Goal: Find specific page/section: Find specific page/section

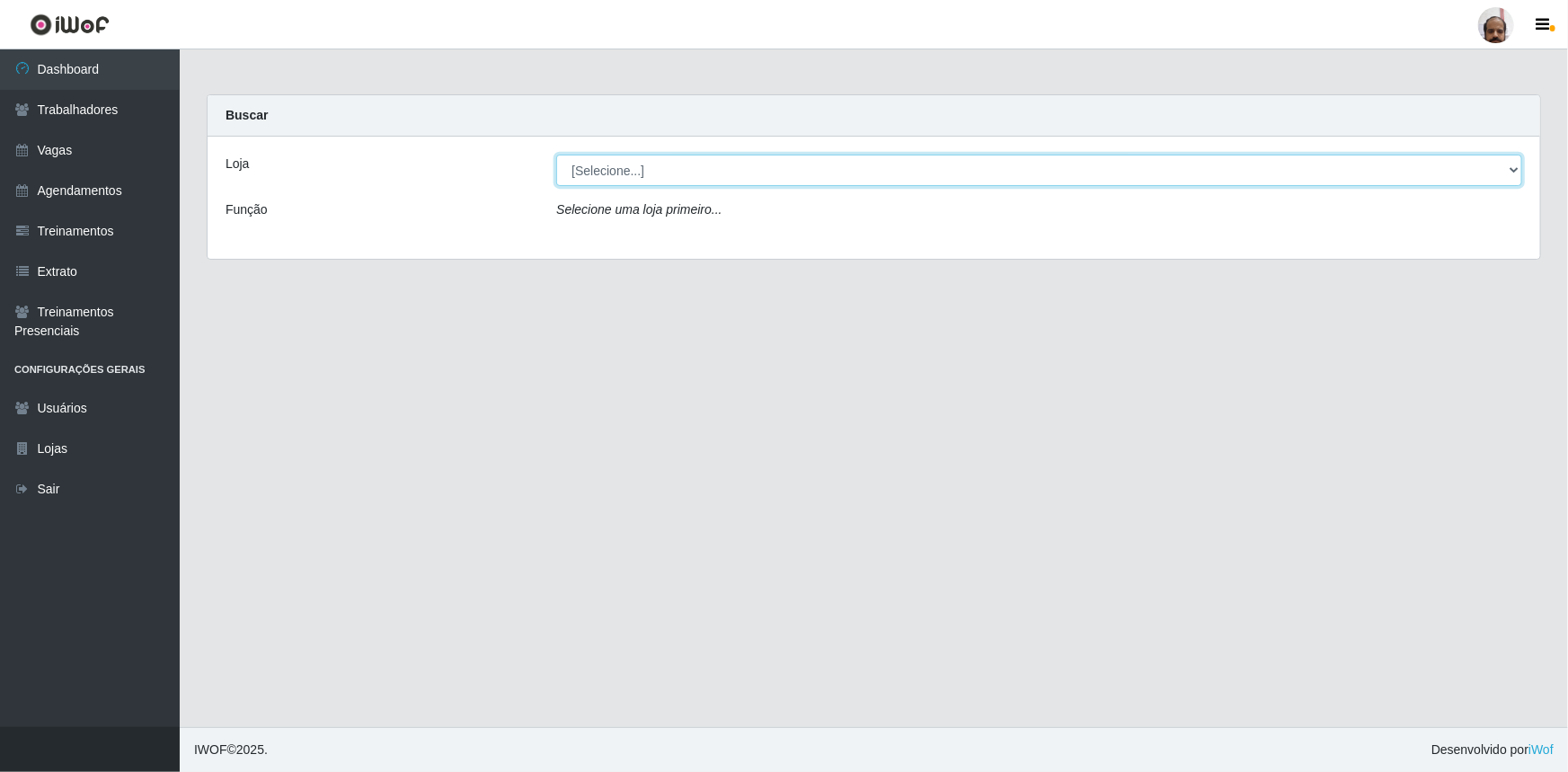
click at [588, 168] on select "[Selecione...] Mar Vermelho - Loja 05" at bounding box center [1039, 171] width 966 height 32
select select "252"
click at [556, 155] on select "[Selecione...] Mar Vermelho - Loja 05" at bounding box center [1039, 171] width 966 height 32
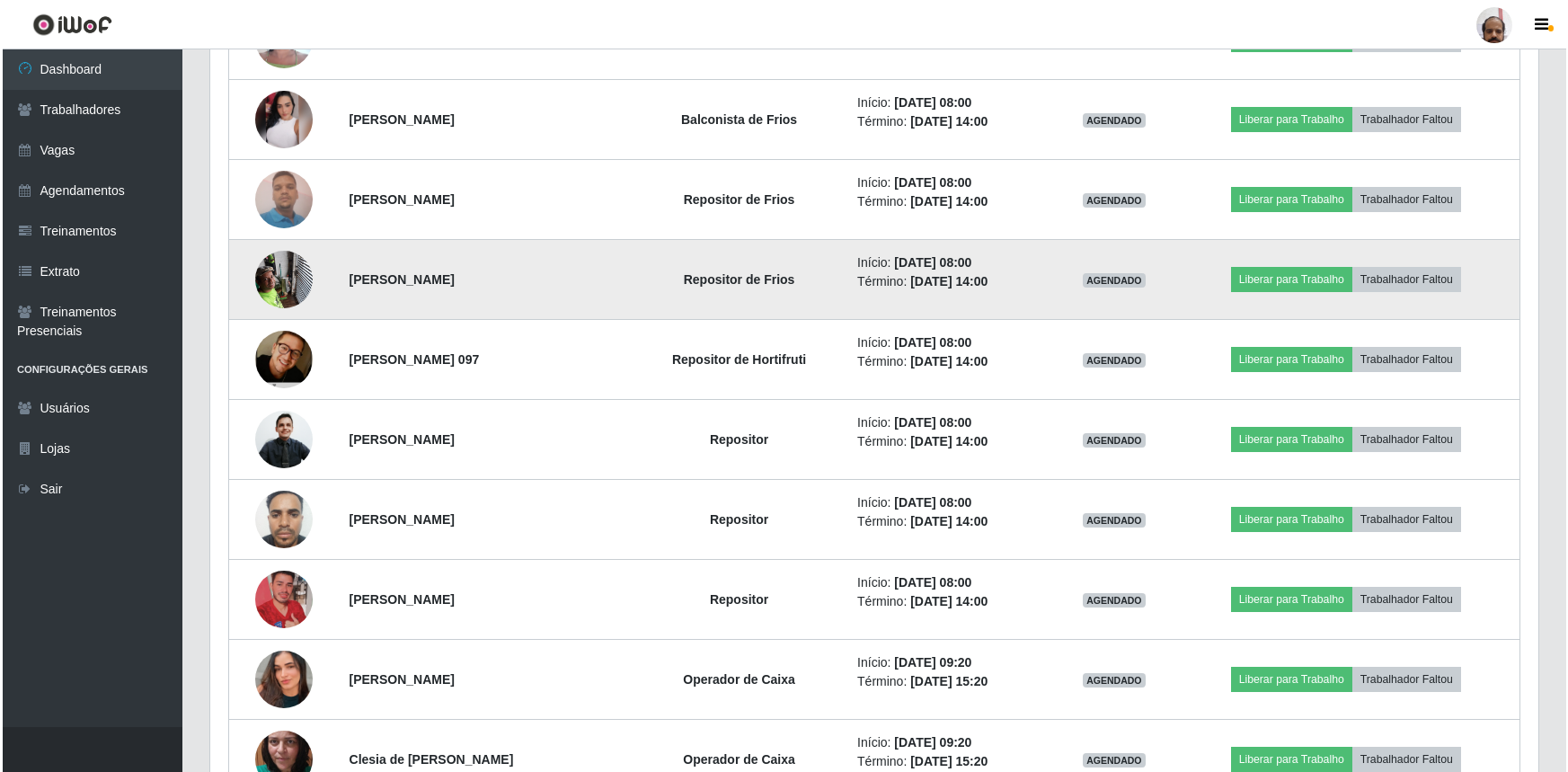
scroll to position [817, 0]
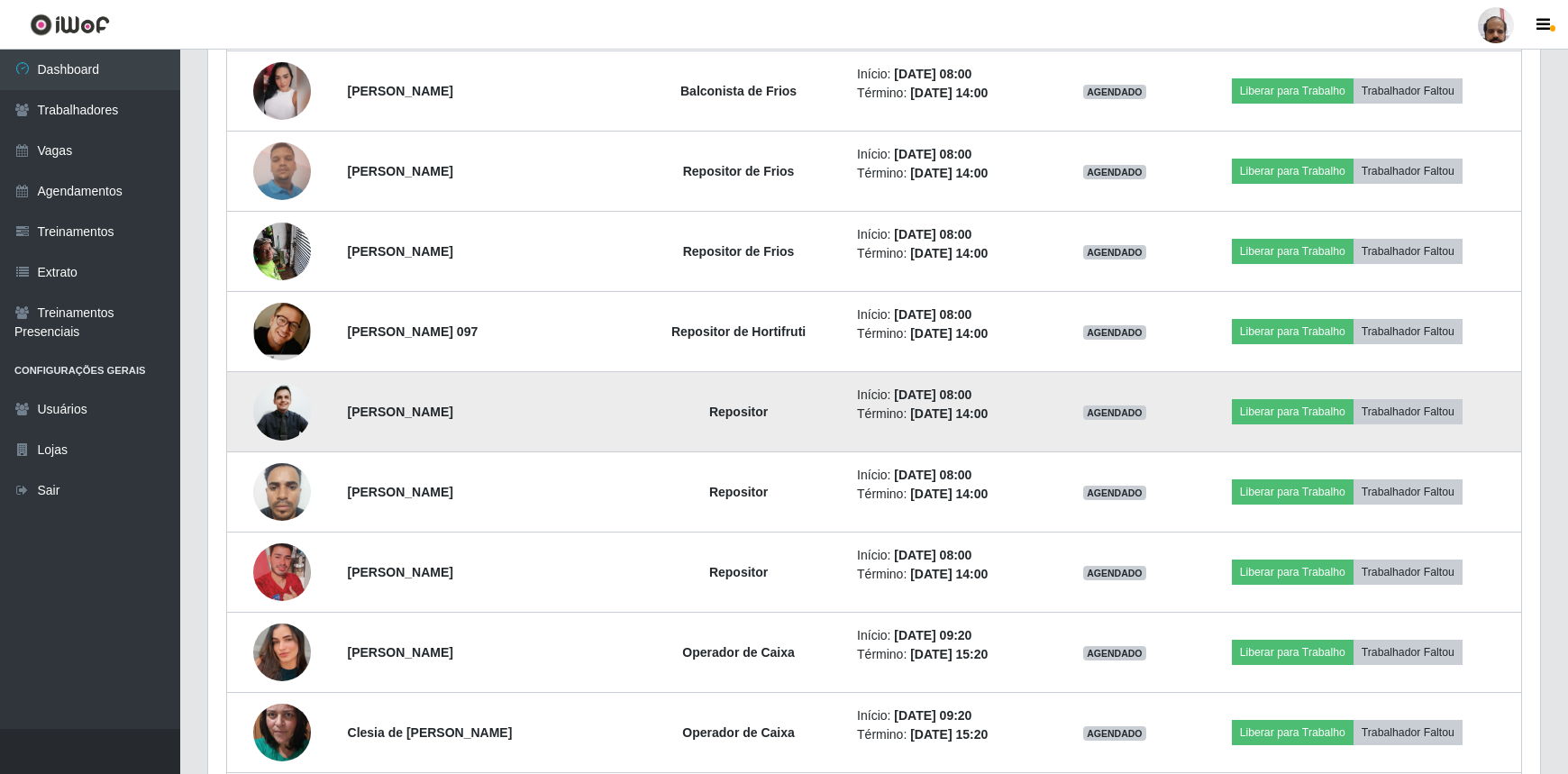
click at [291, 410] on img at bounding box center [282, 412] width 58 height 62
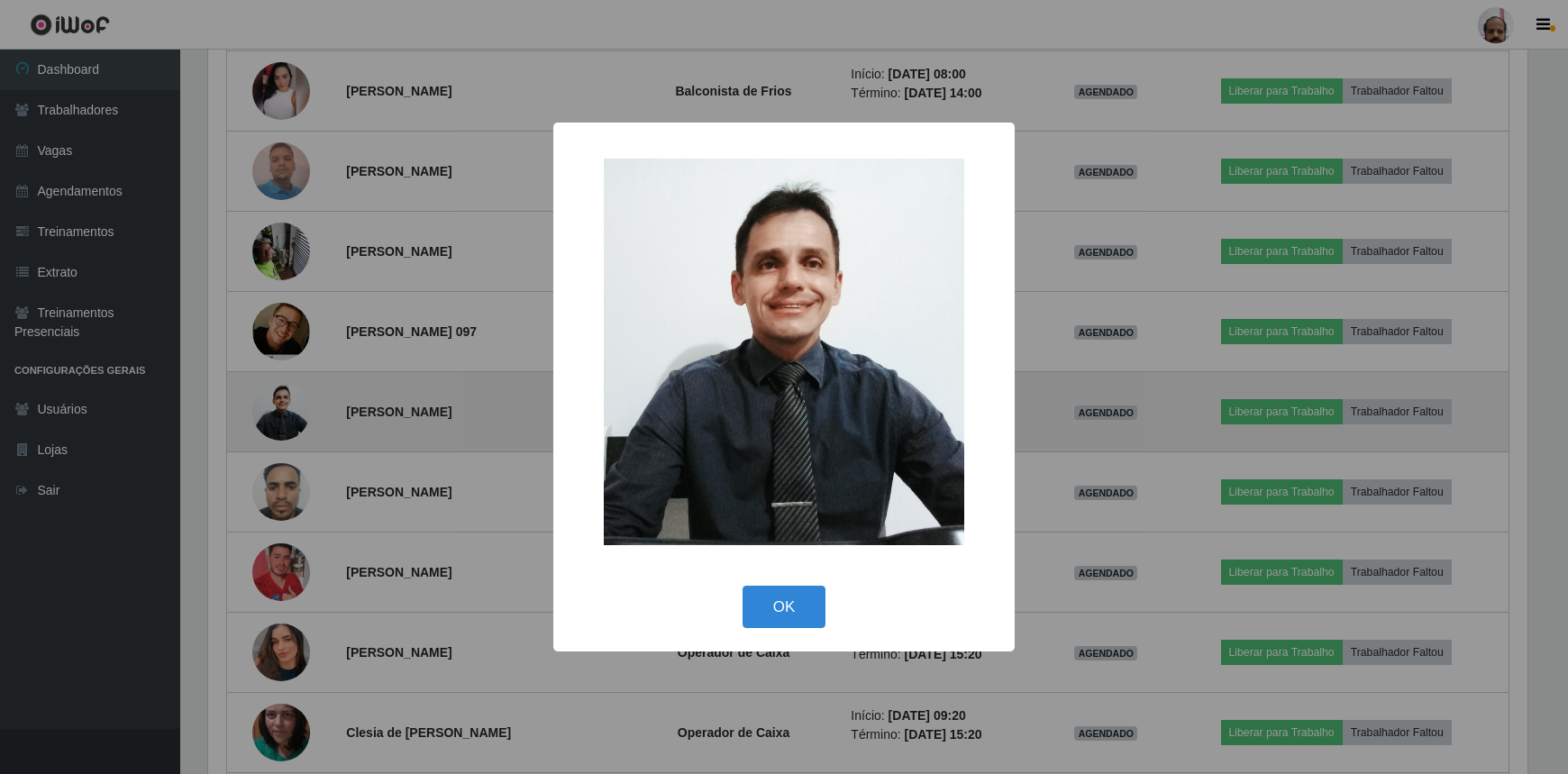
scroll to position [374, 1324]
click at [291, 410] on div "× OK Cancel" at bounding box center [786, 387] width 1572 height 774
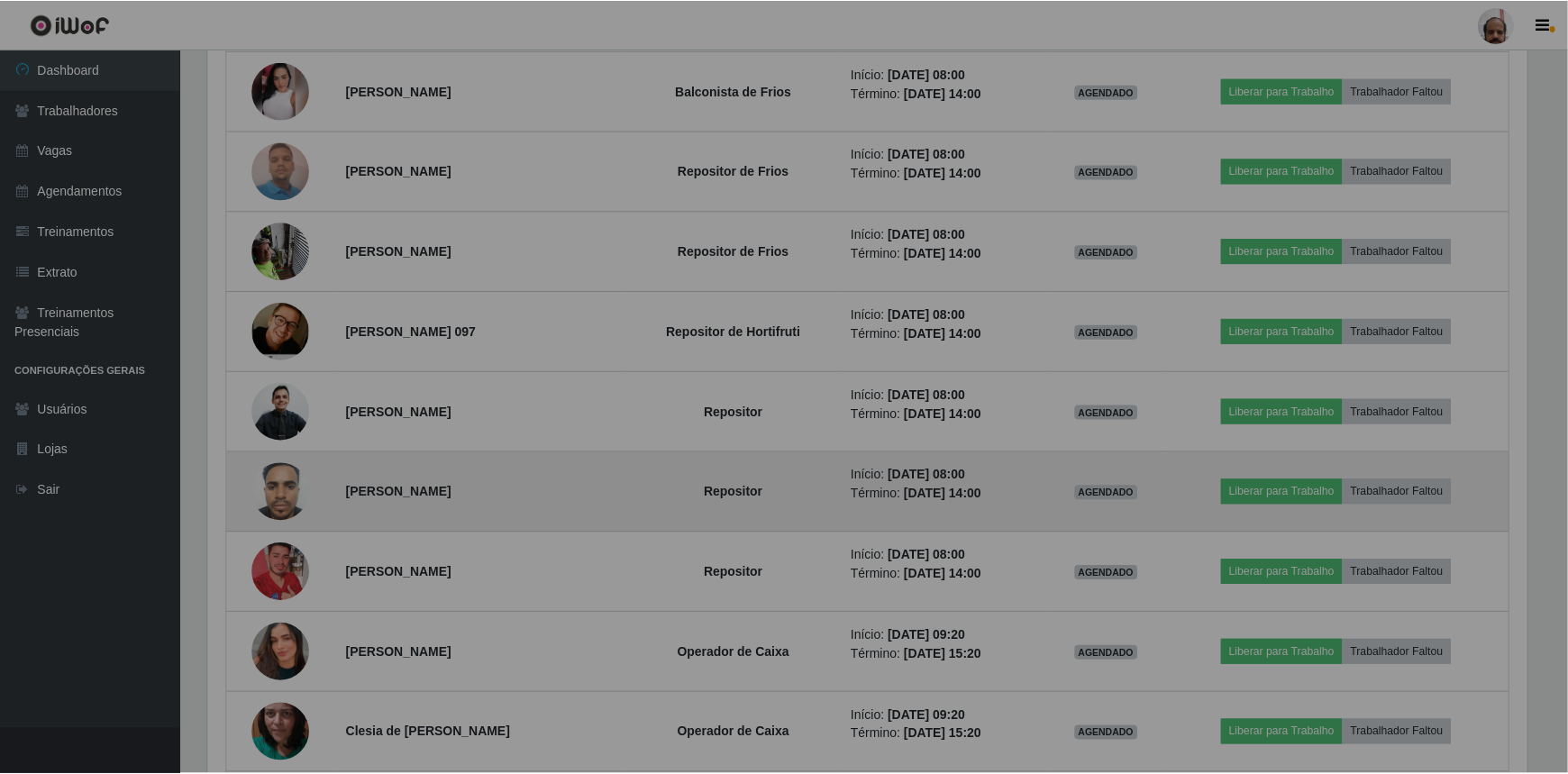
scroll to position [374, 1332]
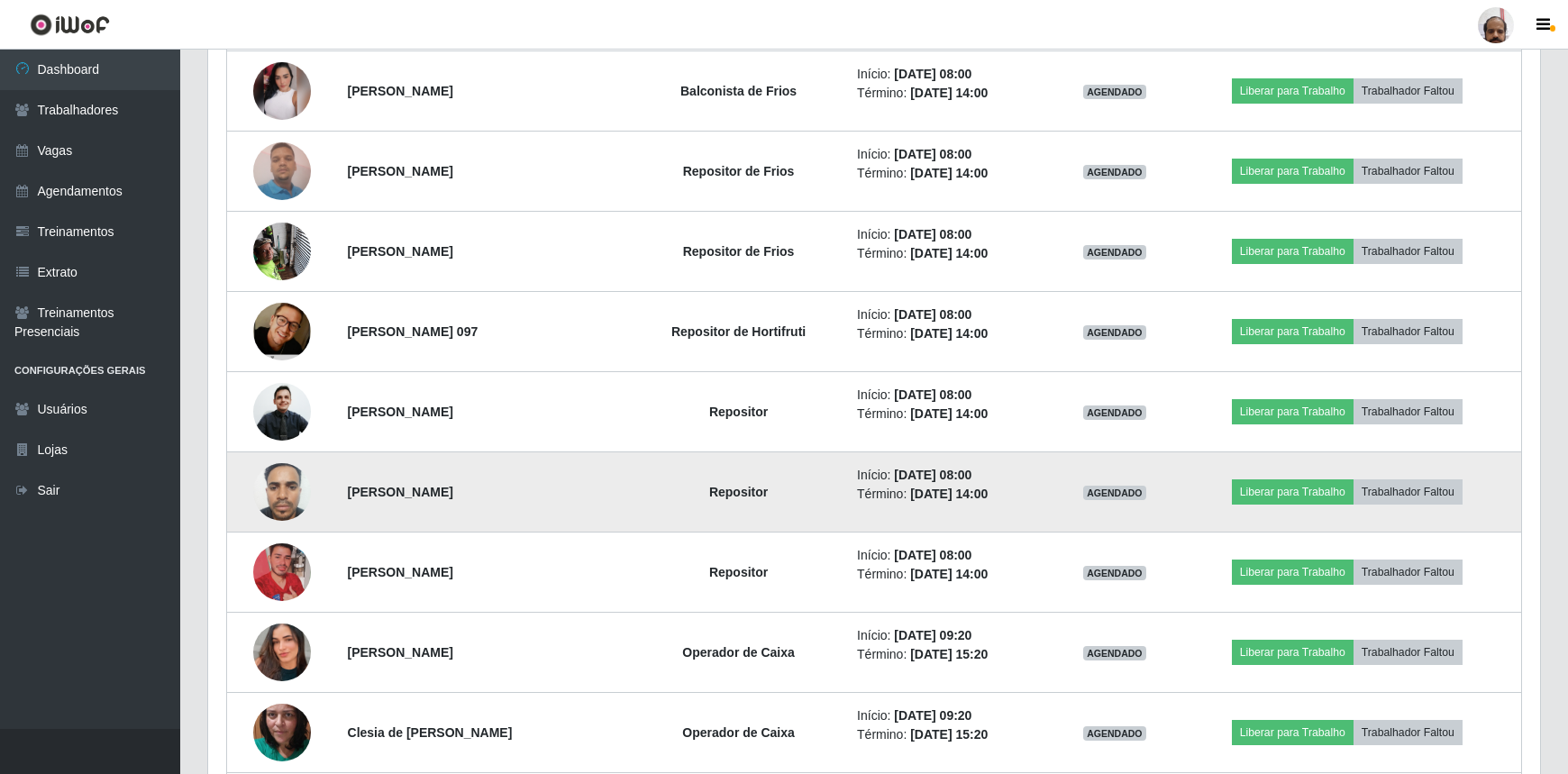
click at [288, 477] on img at bounding box center [282, 491] width 58 height 77
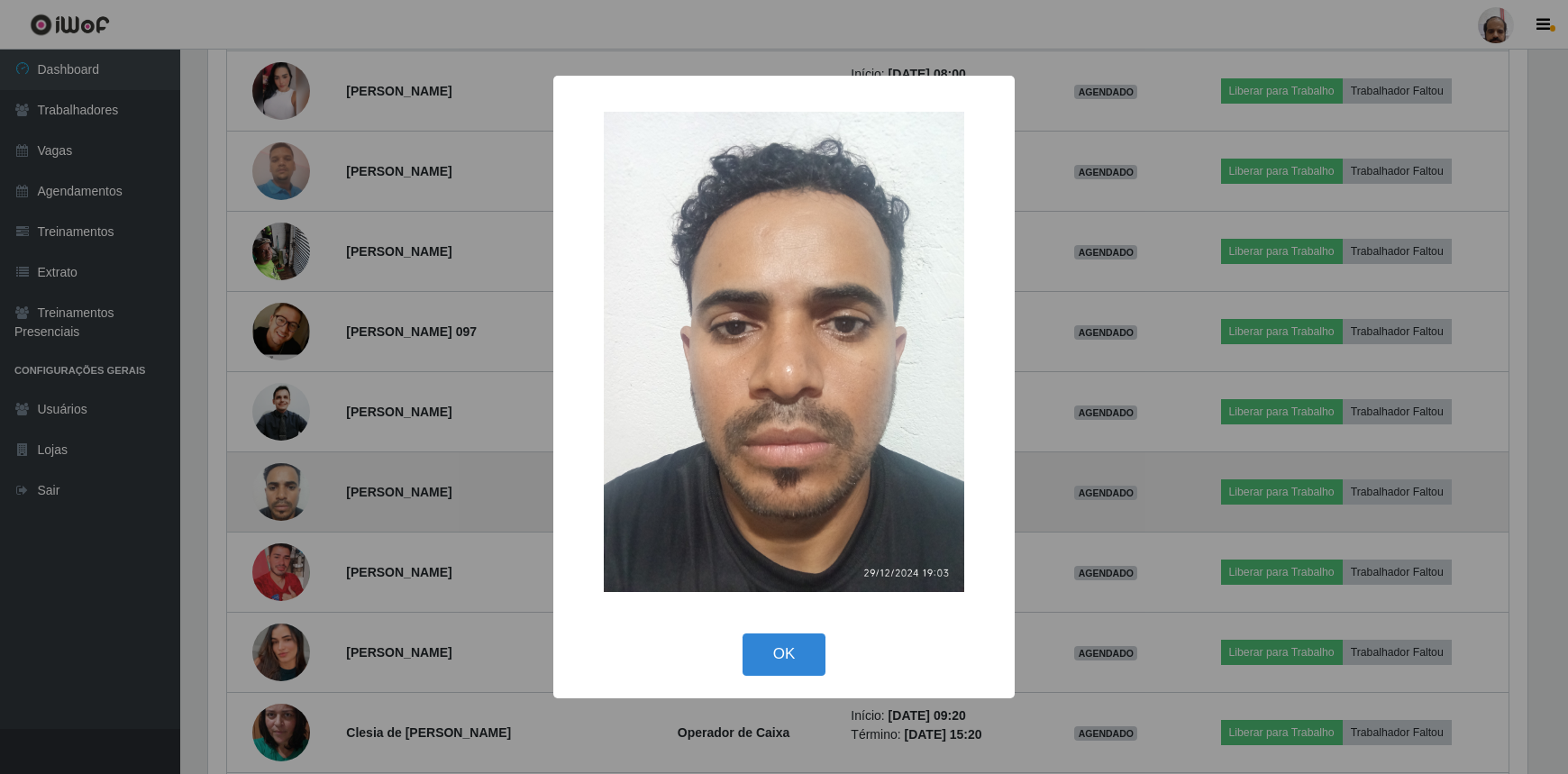
scroll to position [374, 1324]
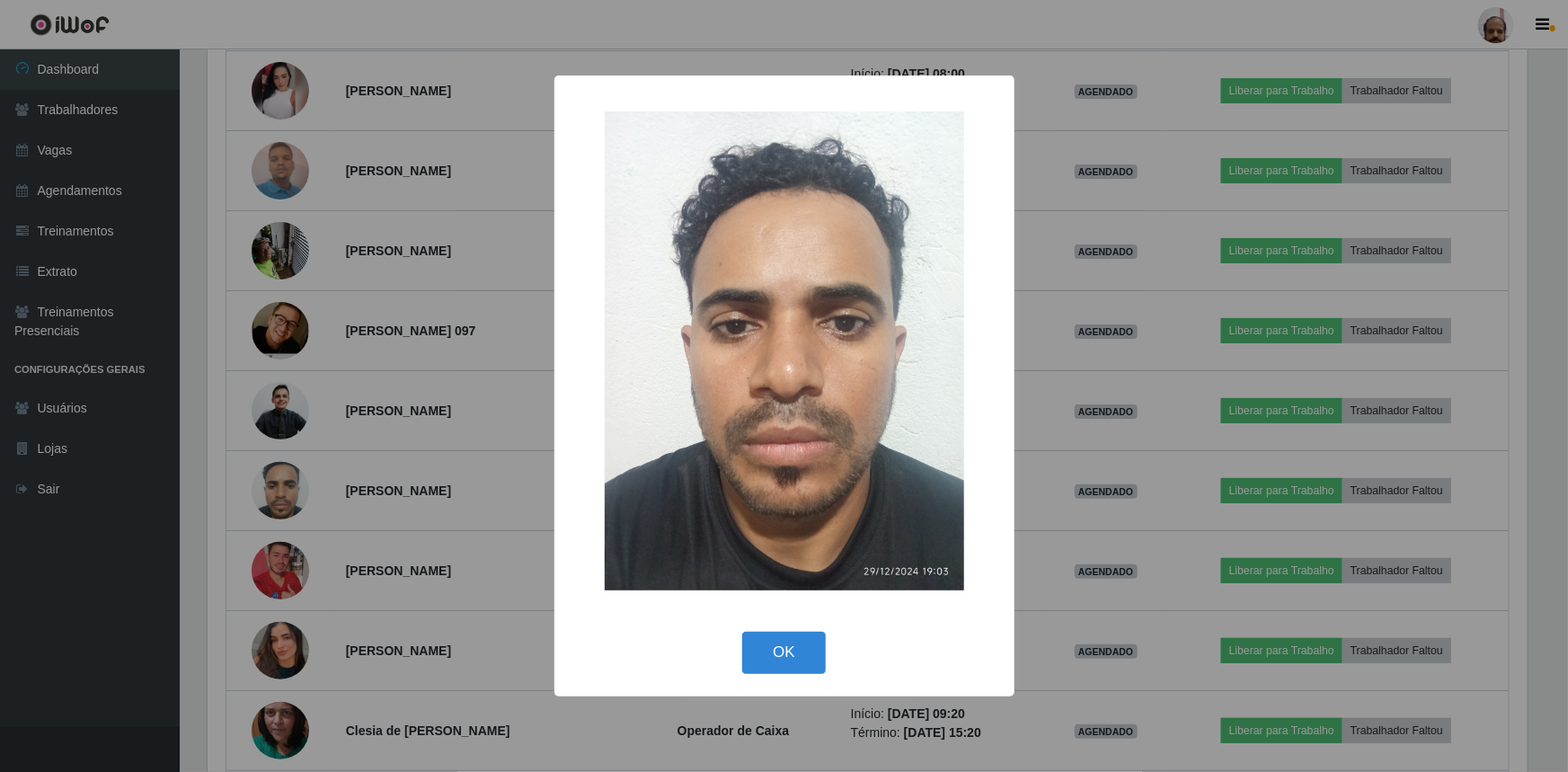
click at [287, 476] on div "× OK Cancel" at bounding box center [784, 386] width 1568 height 772
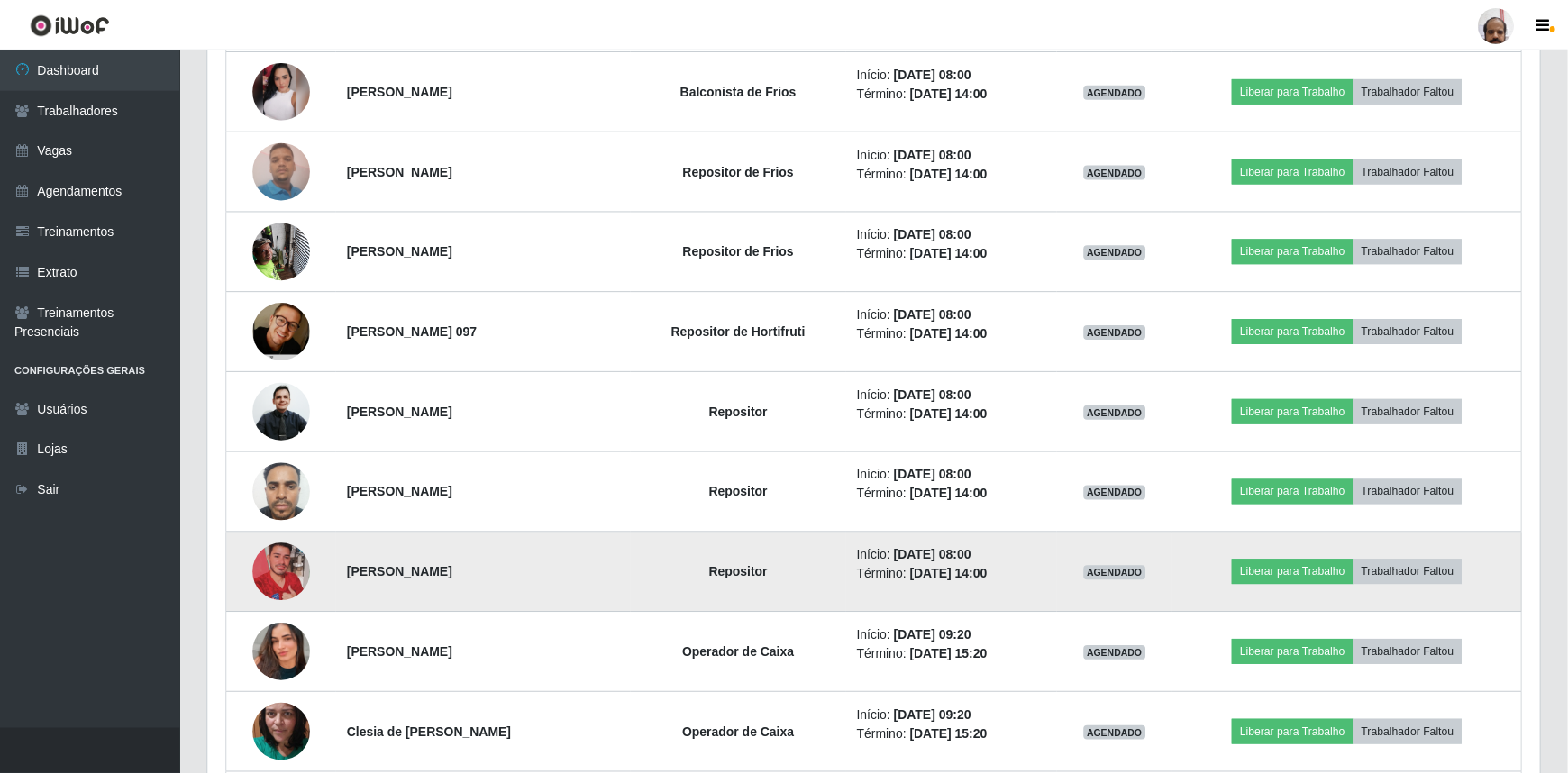
scroll to position [374, 1332]
click at [280, 572] on img at bounding box center [282, 572] width 58 height 103
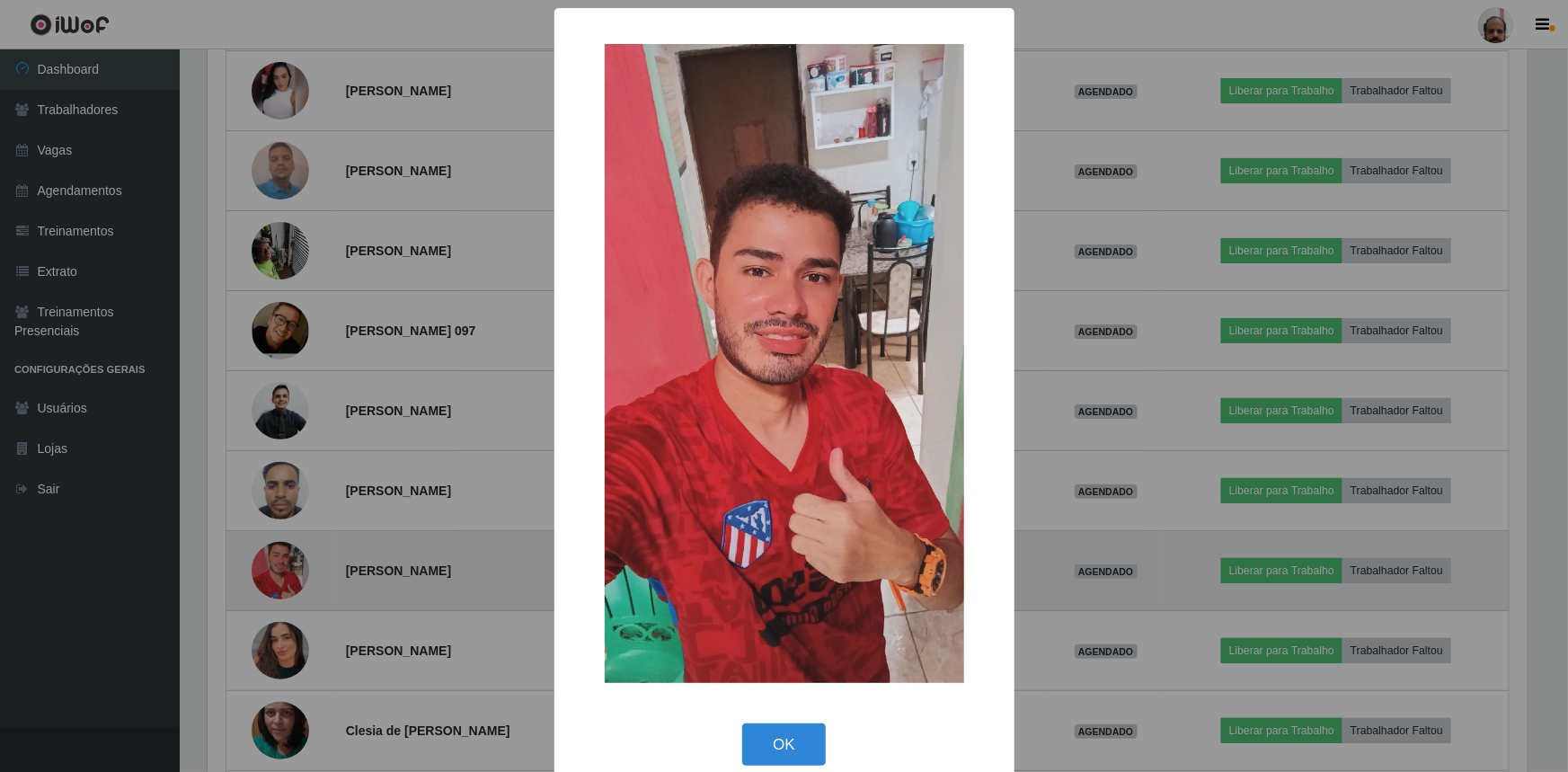
click at [279, 570] on div "× OK Cancel" at bounding box center [784, 386] width 1568 height 772
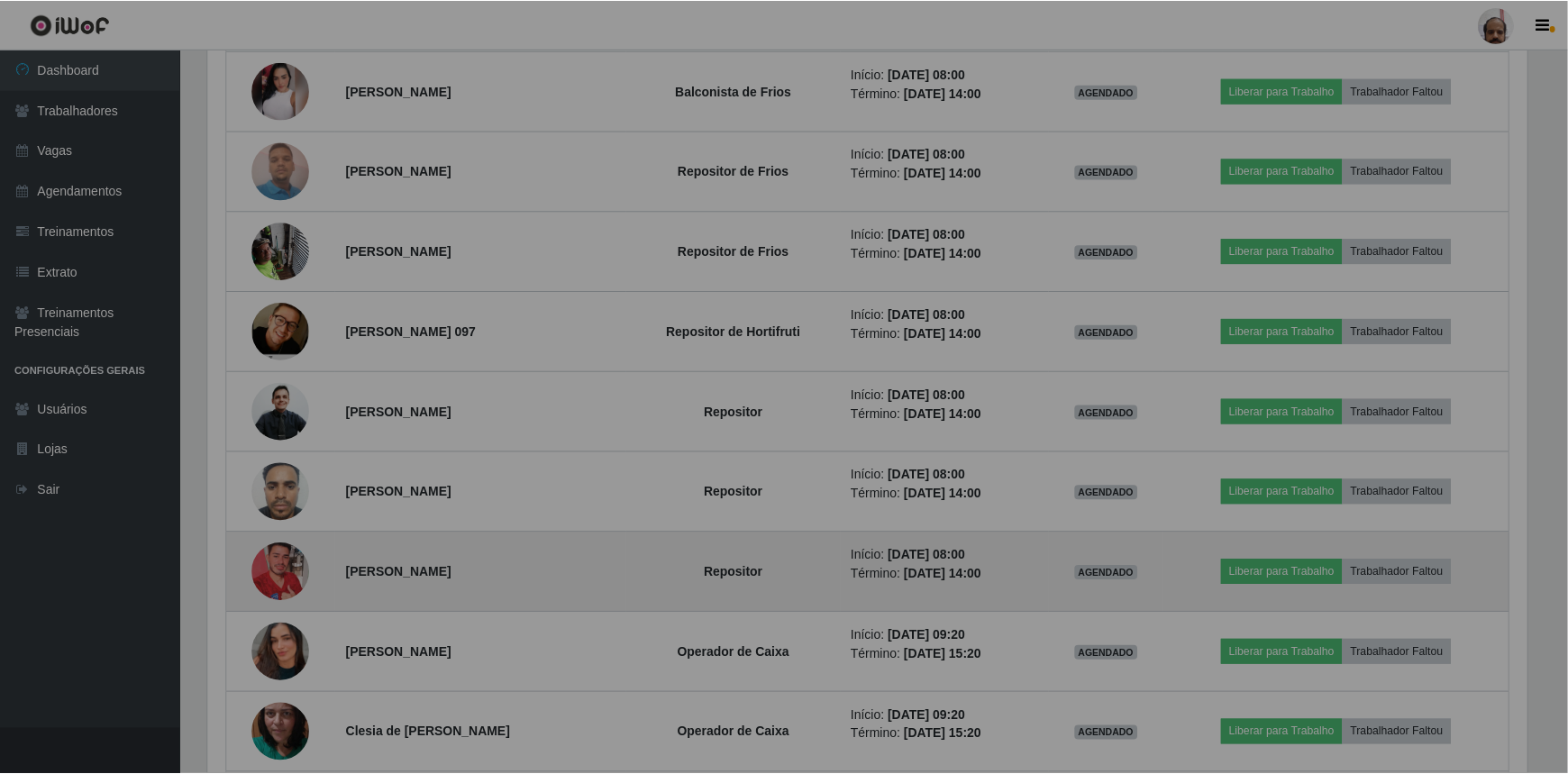
scroll to position [374, 1332]
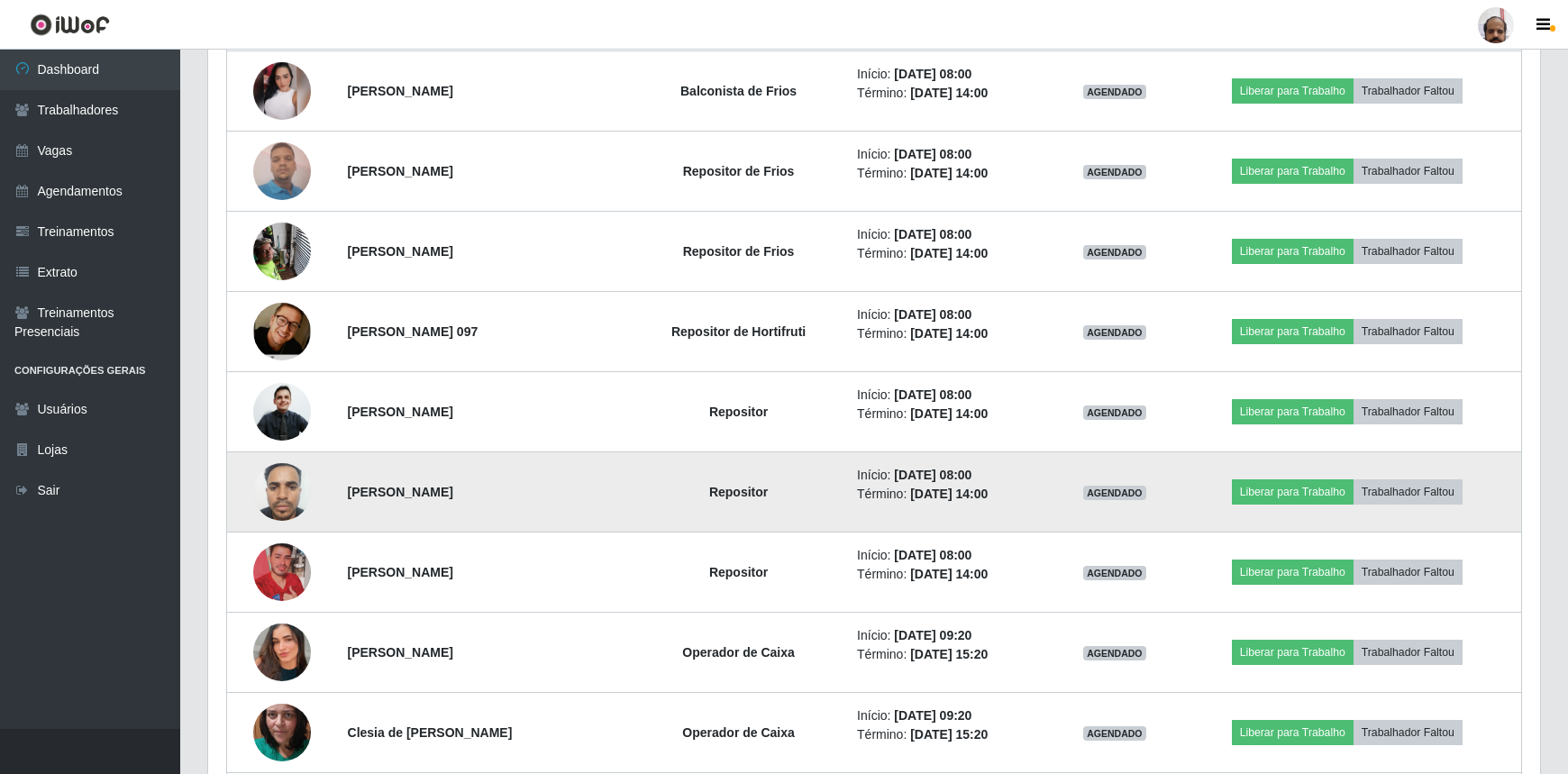
click at [705, 492] on td "Repositor" at bounding box center [738, 492] width 215 height 81
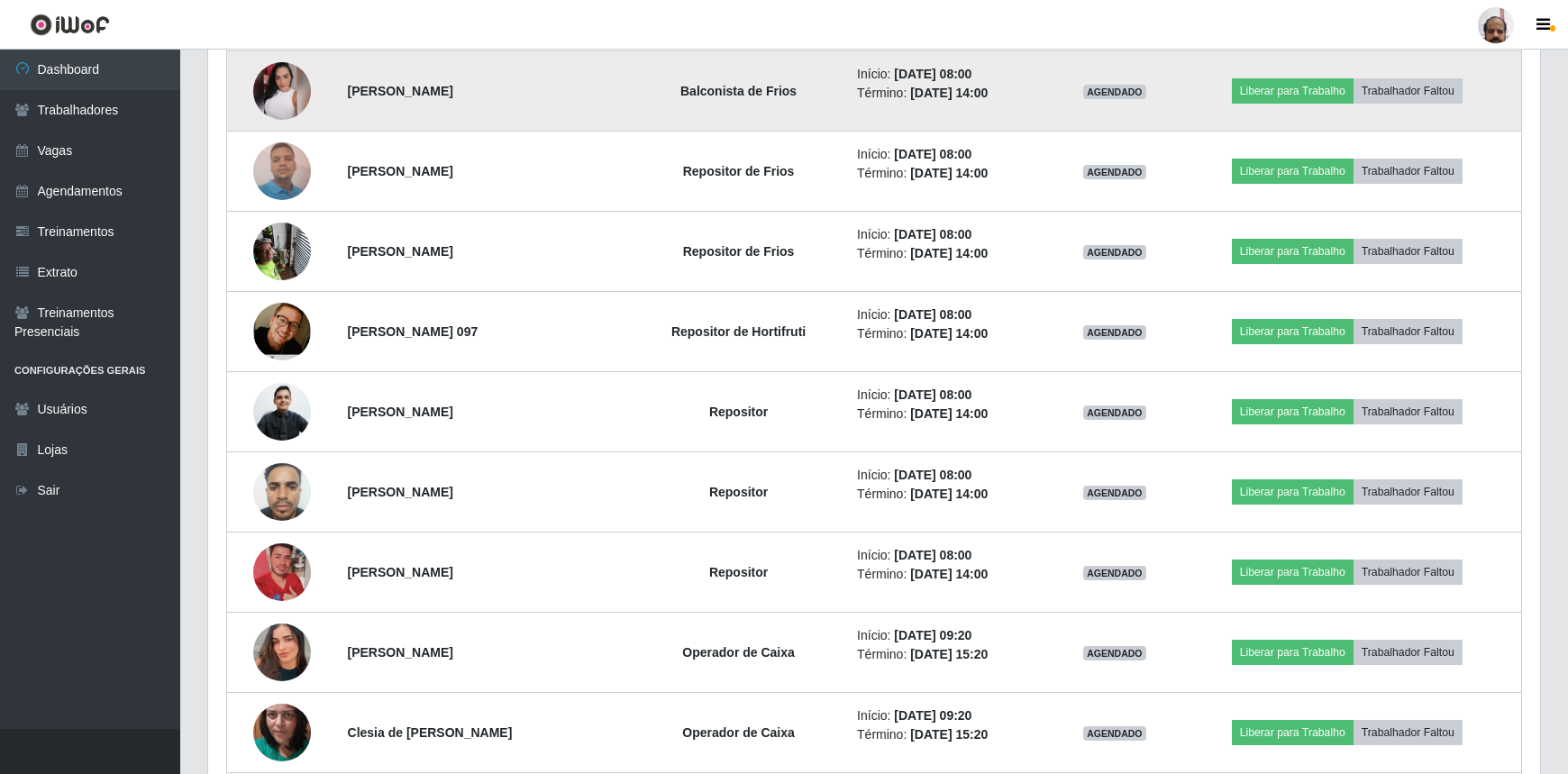
click at [288, 100] on img at bounding box center [282, 91] width 58 height 58
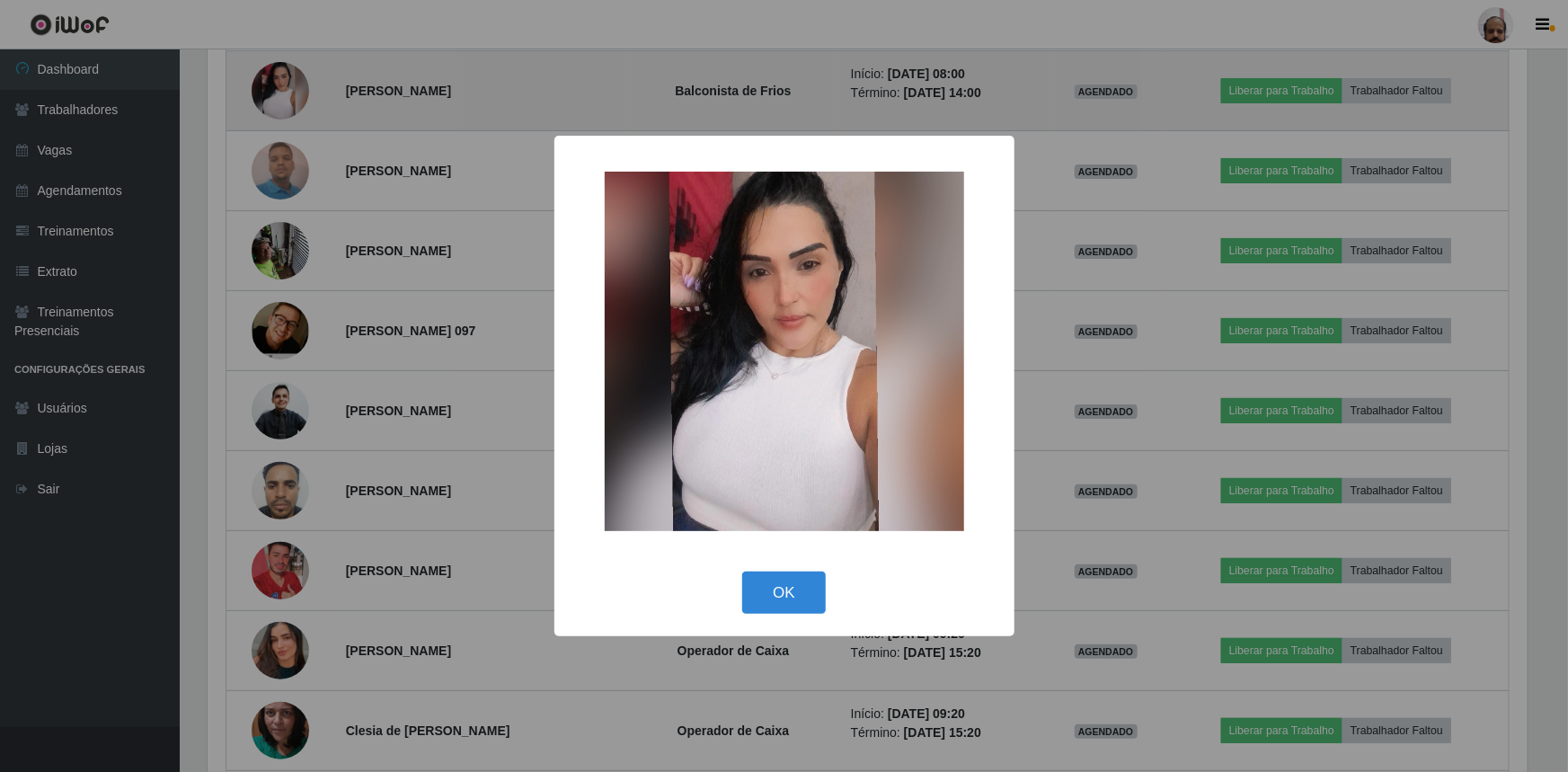
click at [287, 99] on div "× OK Cancel" at bounding box center [784, 386] width 1568 height 772
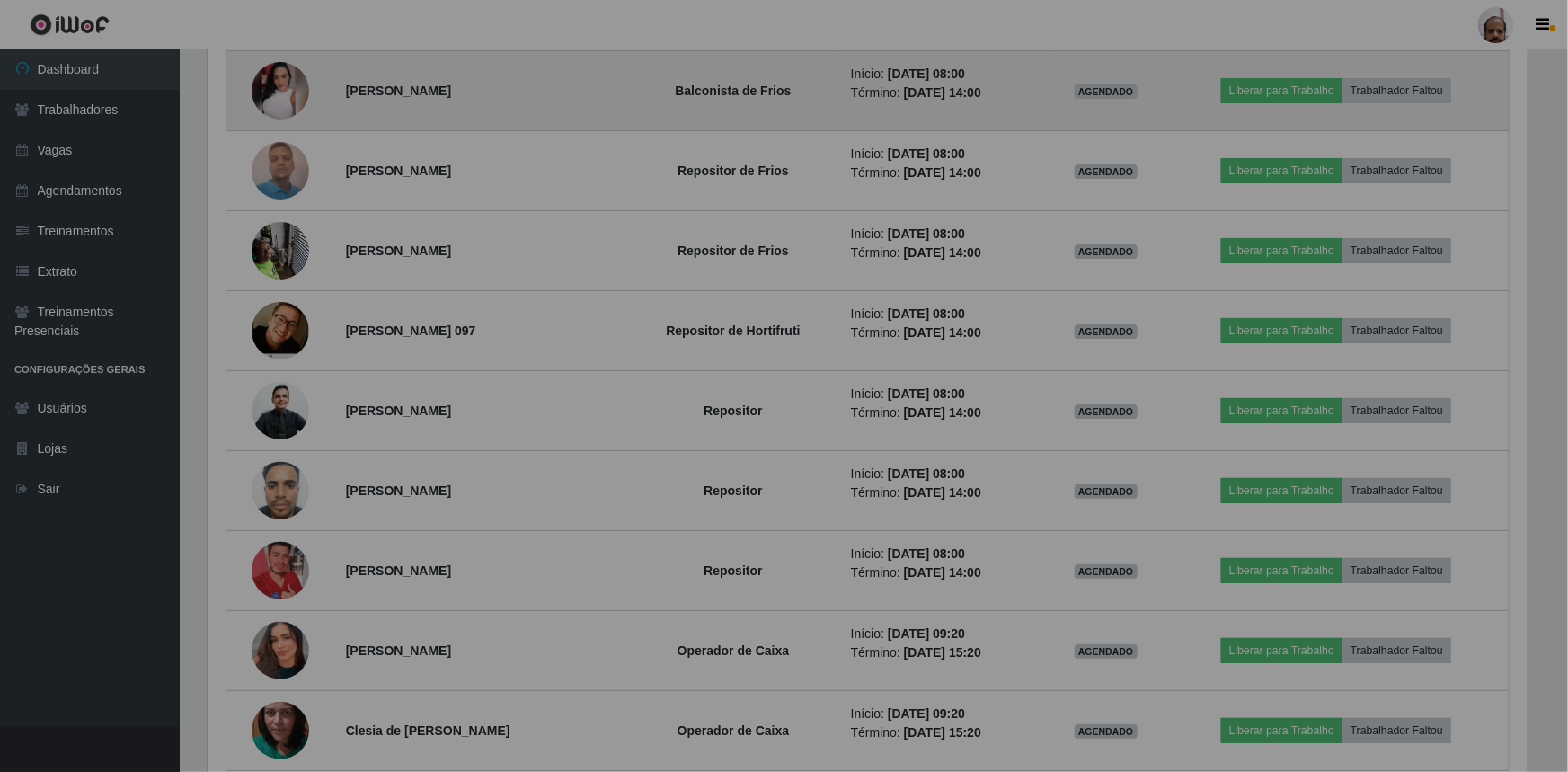
scroll to position [373, 1329]
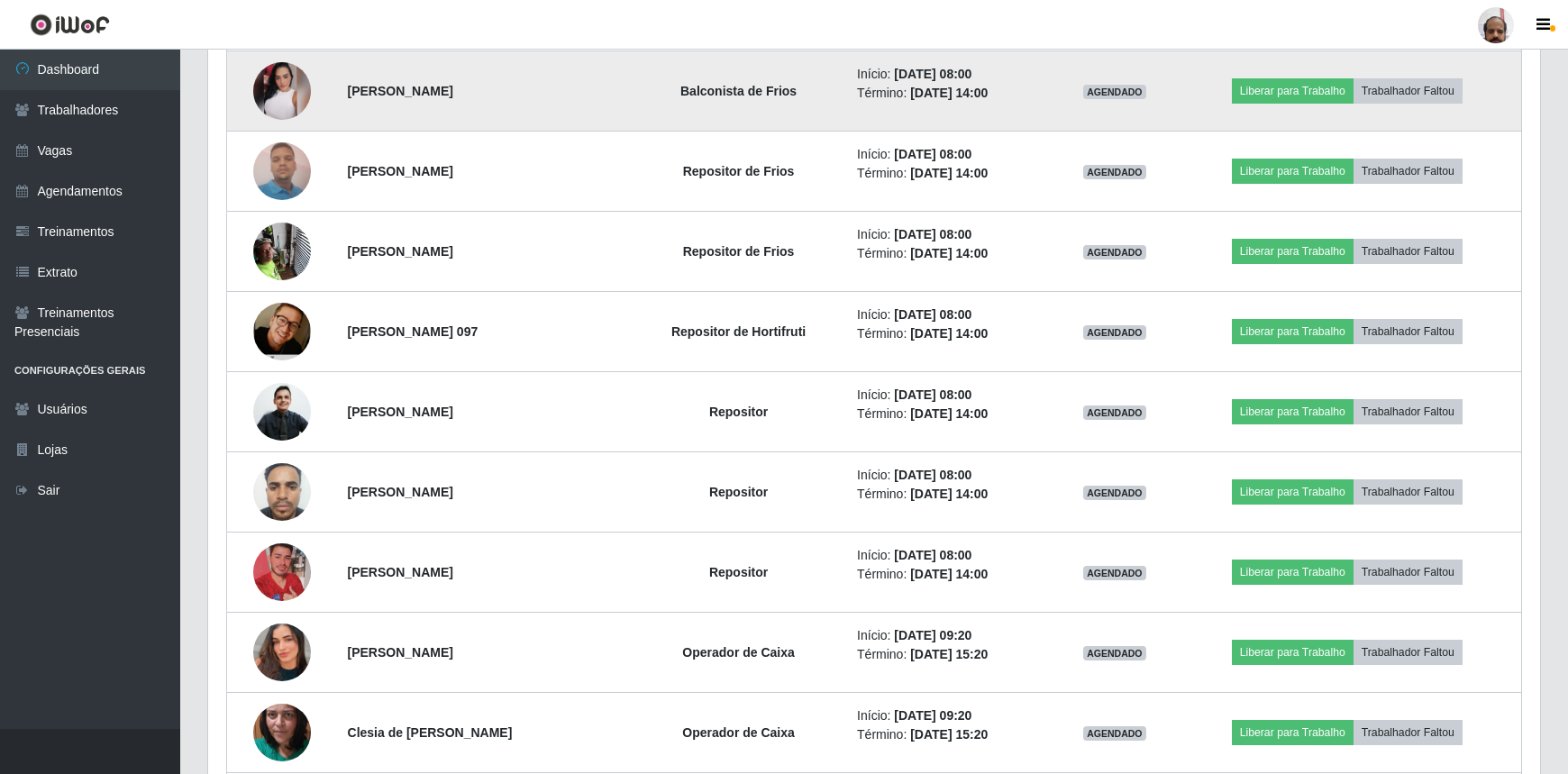
click at [288, 100] on img at bounding box center [282, 91] width 58 height 58
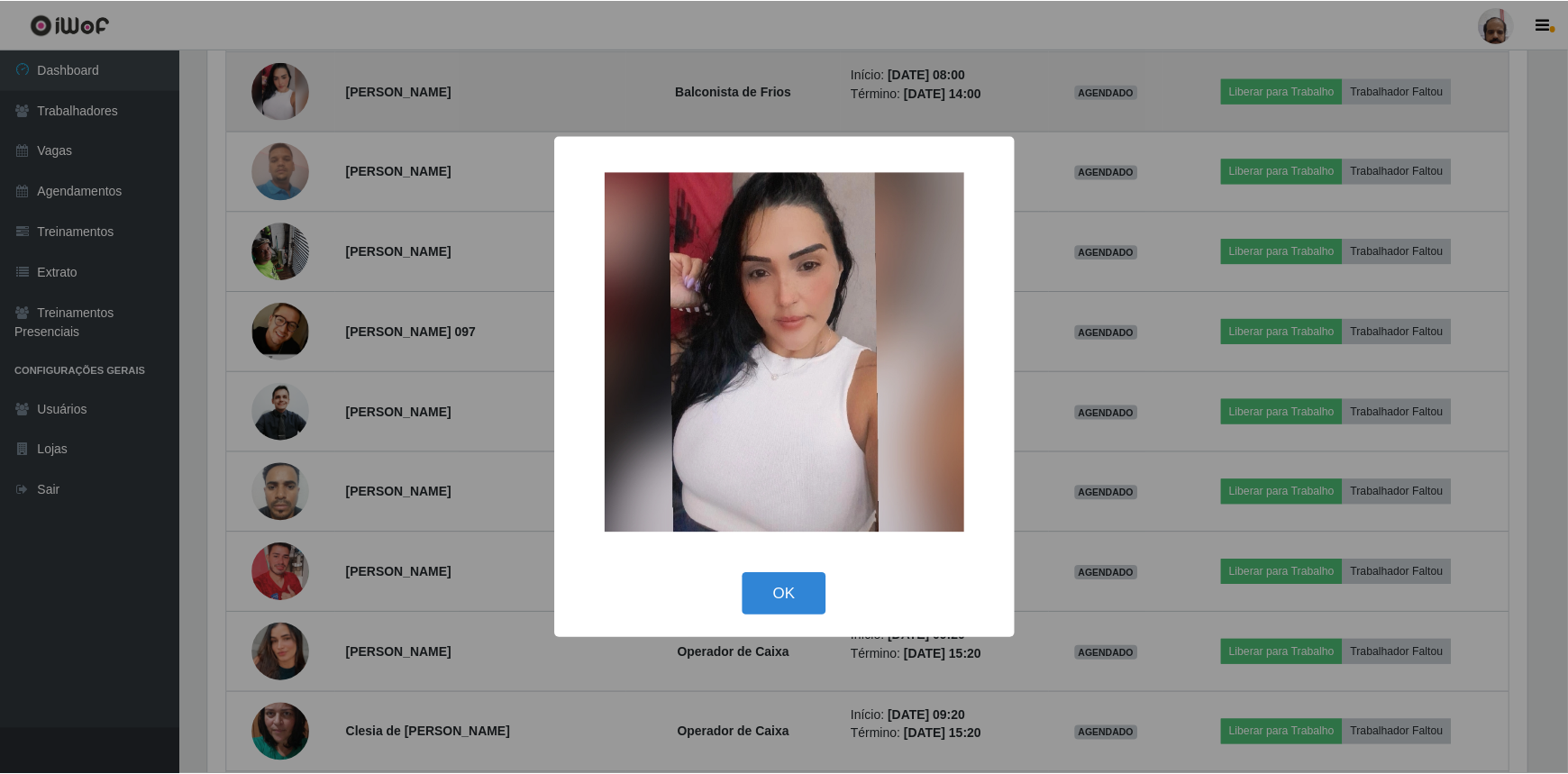
scroll to position [374, 1324]
click at [288, 100] on div "× OK Cancel" at bounding box center [786, 387] width 1572 height 774
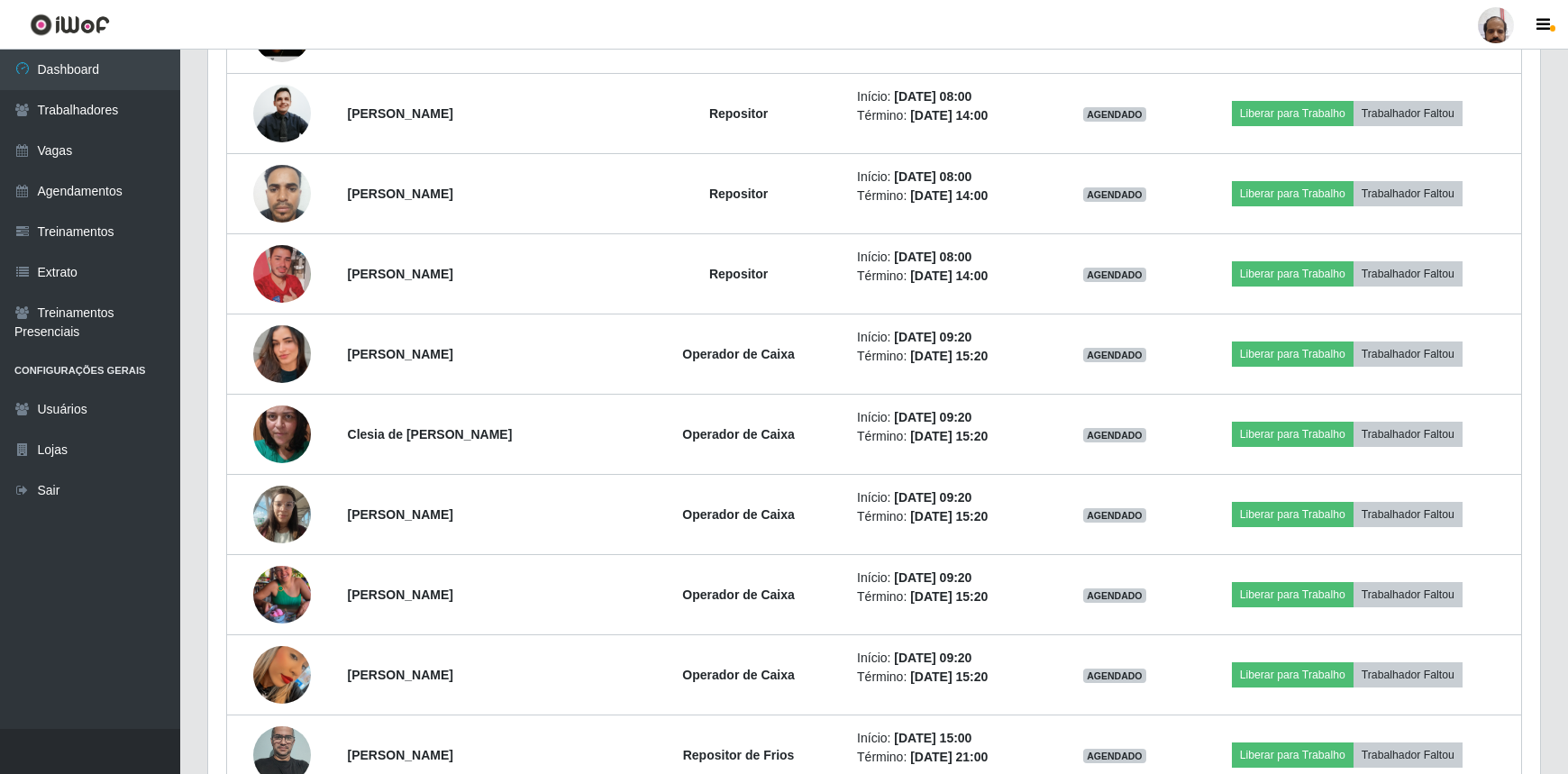
scroll to position [1147, 0]
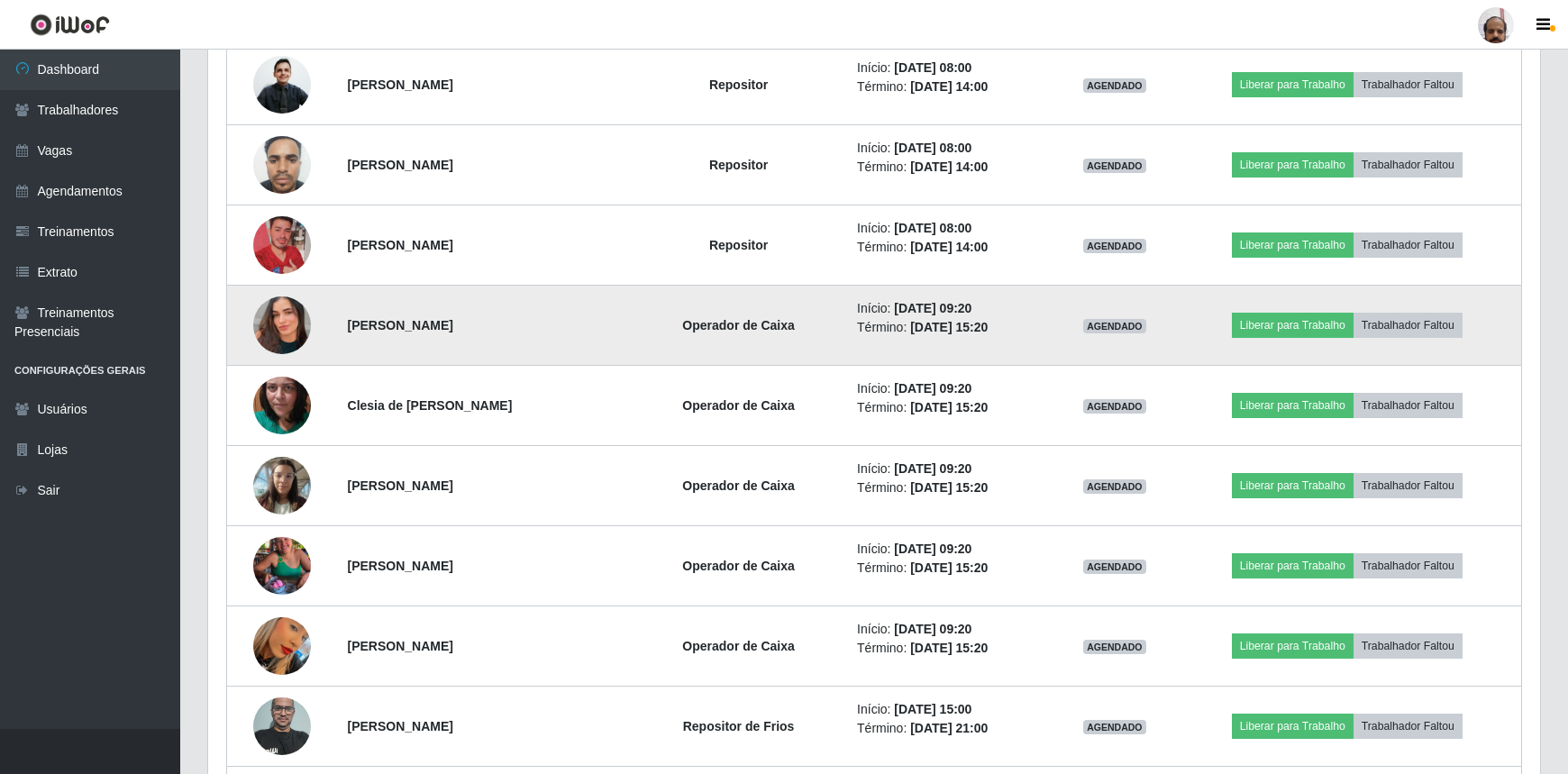
click at [275, 310] on img at bounding box center [282, 325] width 58 height 103
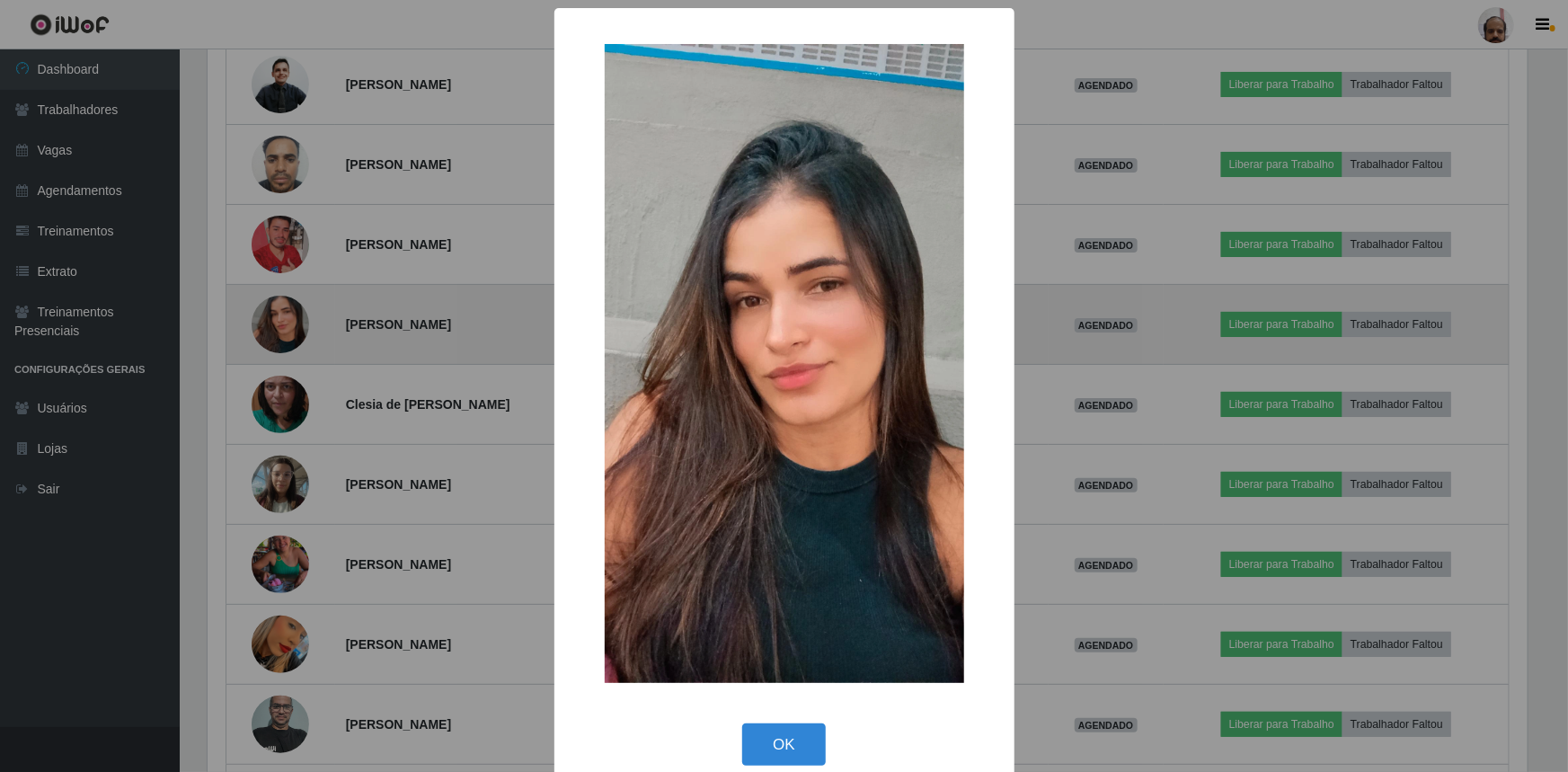
click at [274, 309] on div "× OK Cancel" at bounding box center [784, 386] width 1568 height 772
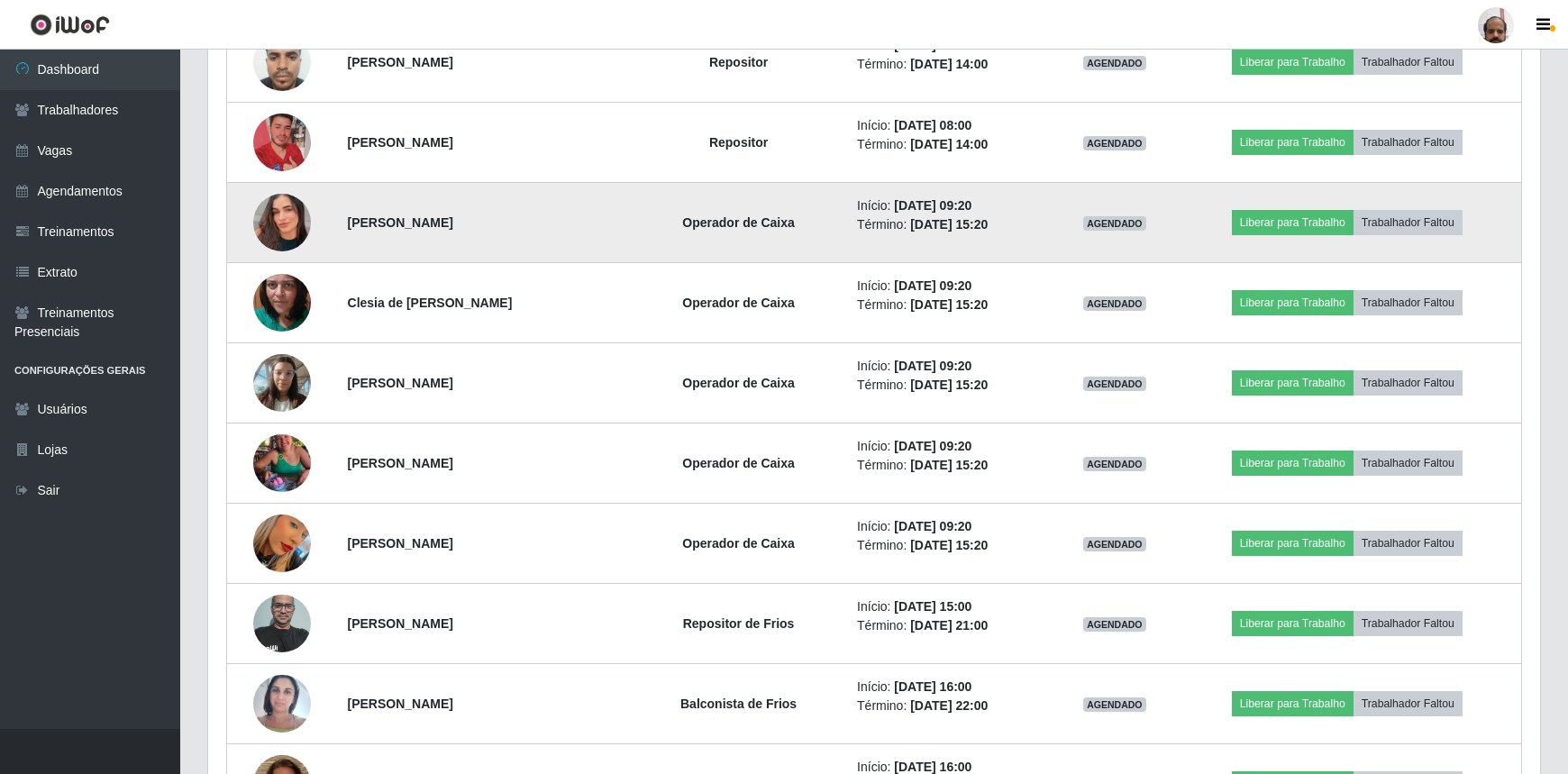
scroll to position [1310, 0]
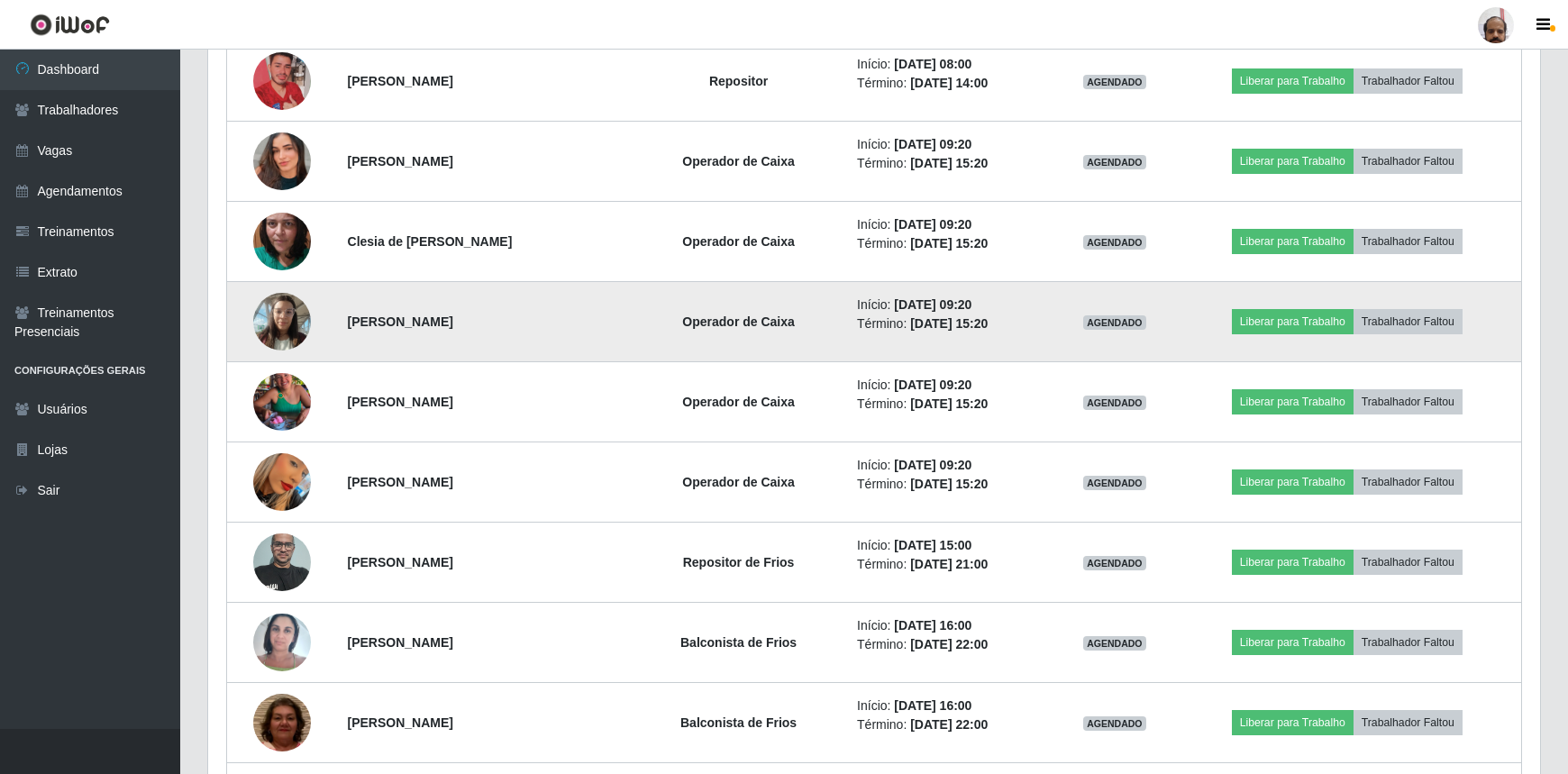
click at [296, 319] on img at bounding box center [282, 321] width 58 height 77
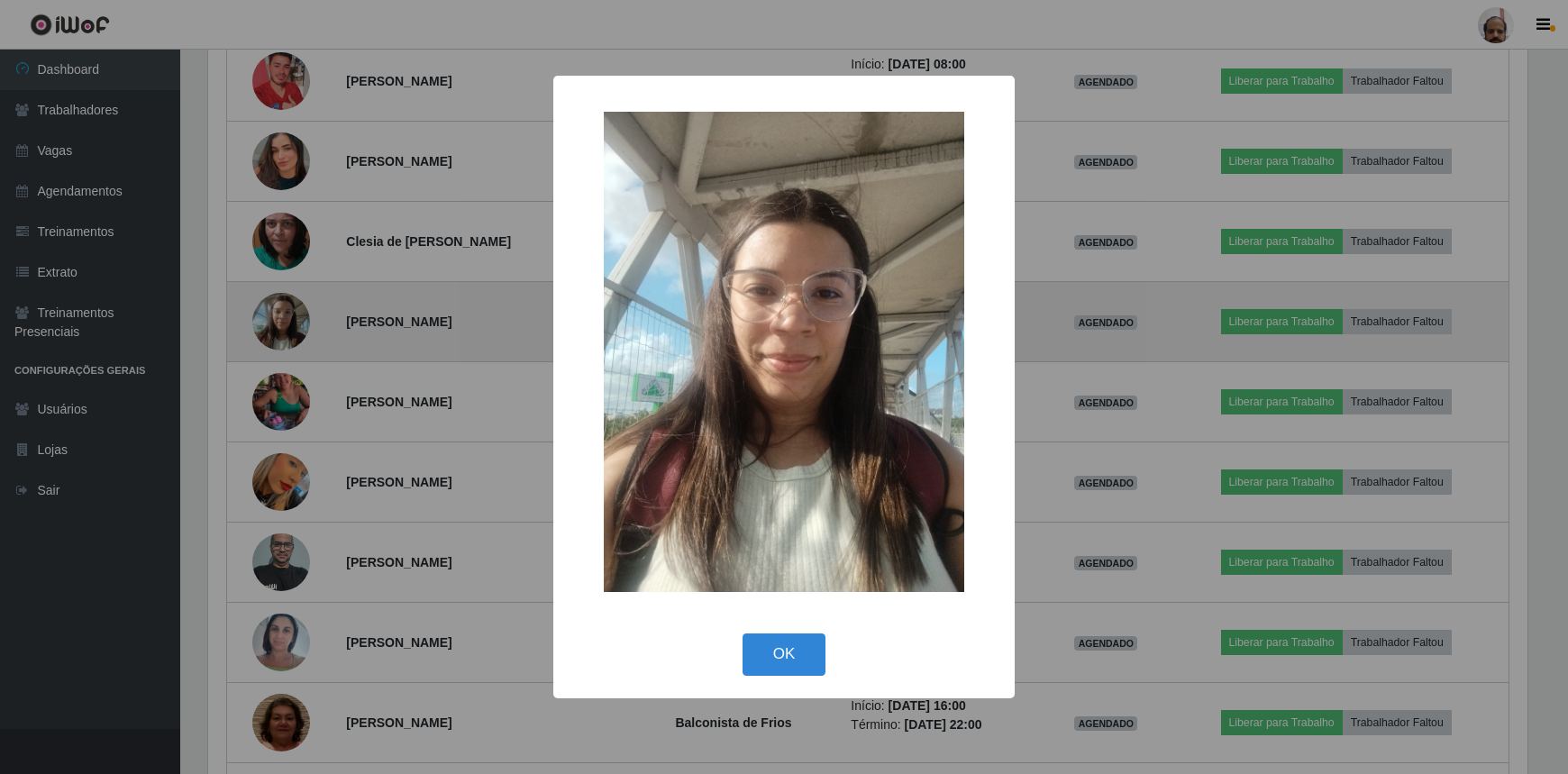
scroll to position [0, 0]
click at [296, 319] on div "× OK Cancel" at bounding box center [786, 387] width 1572 height 774
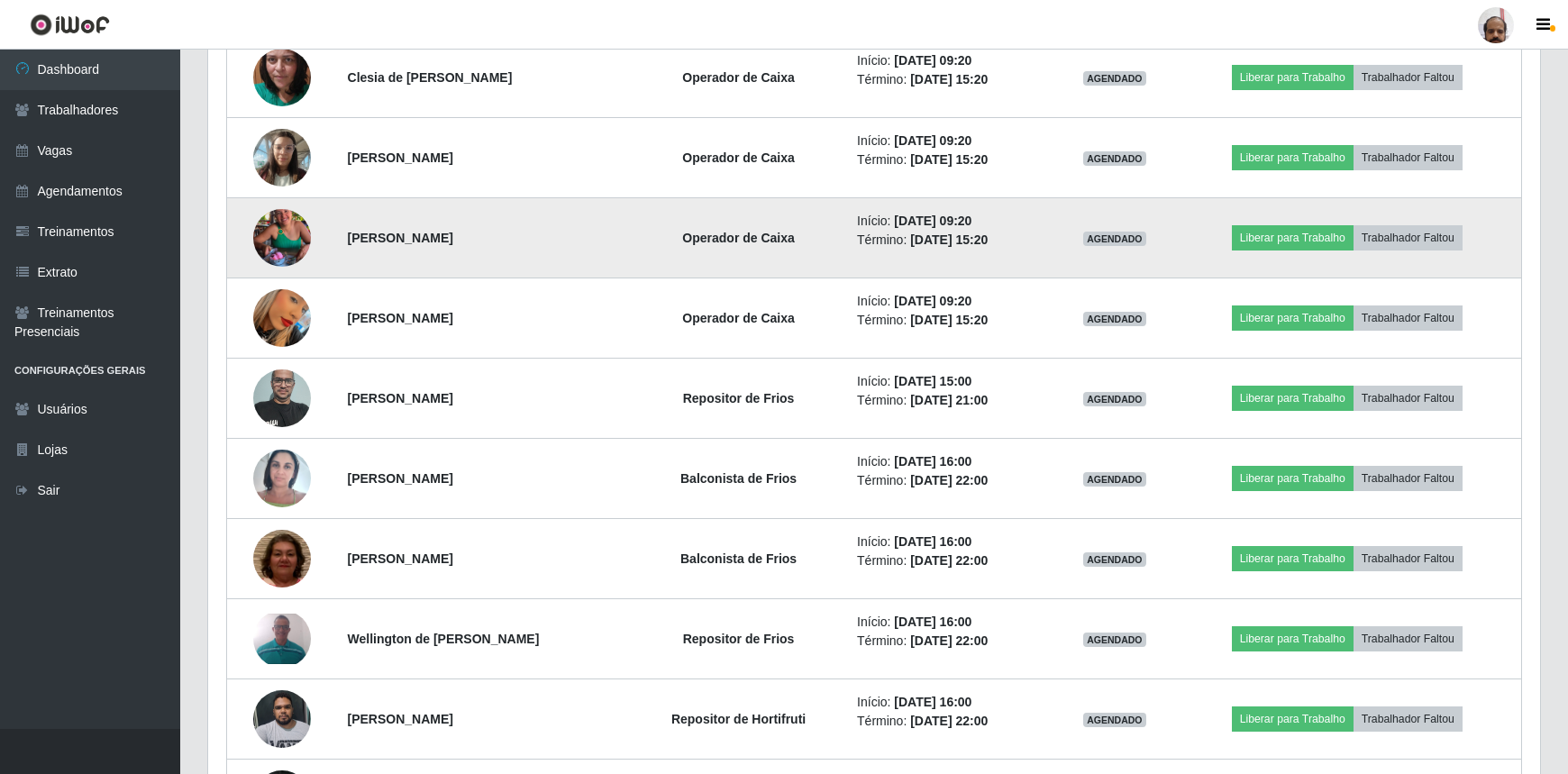
click at [296, 330] on img at bounding box center [282, 318] width 58 height 103
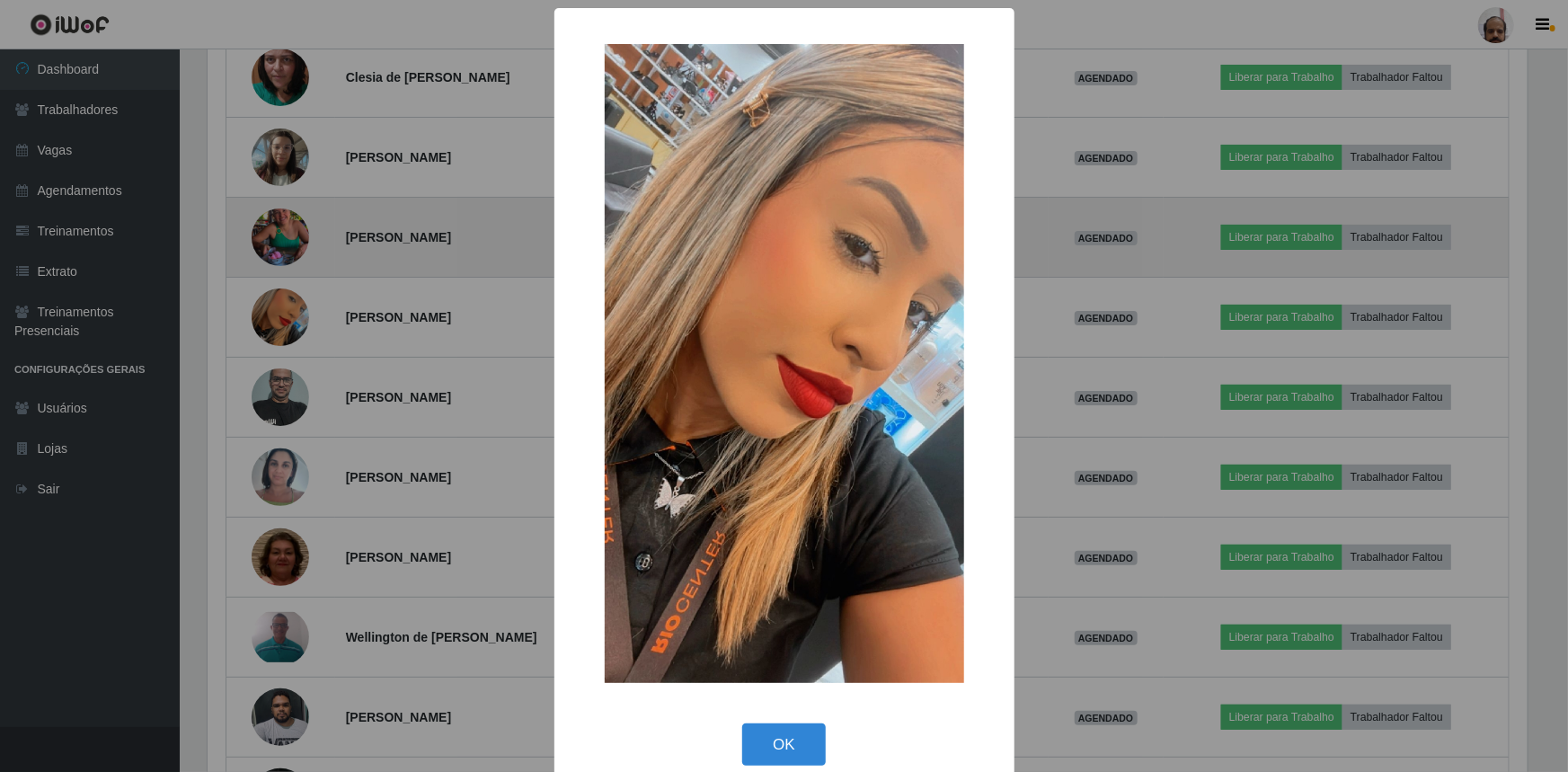
click at [295, 329] on div "× OK Cancel" at bounding box center [784, 386] width 1568 height 772
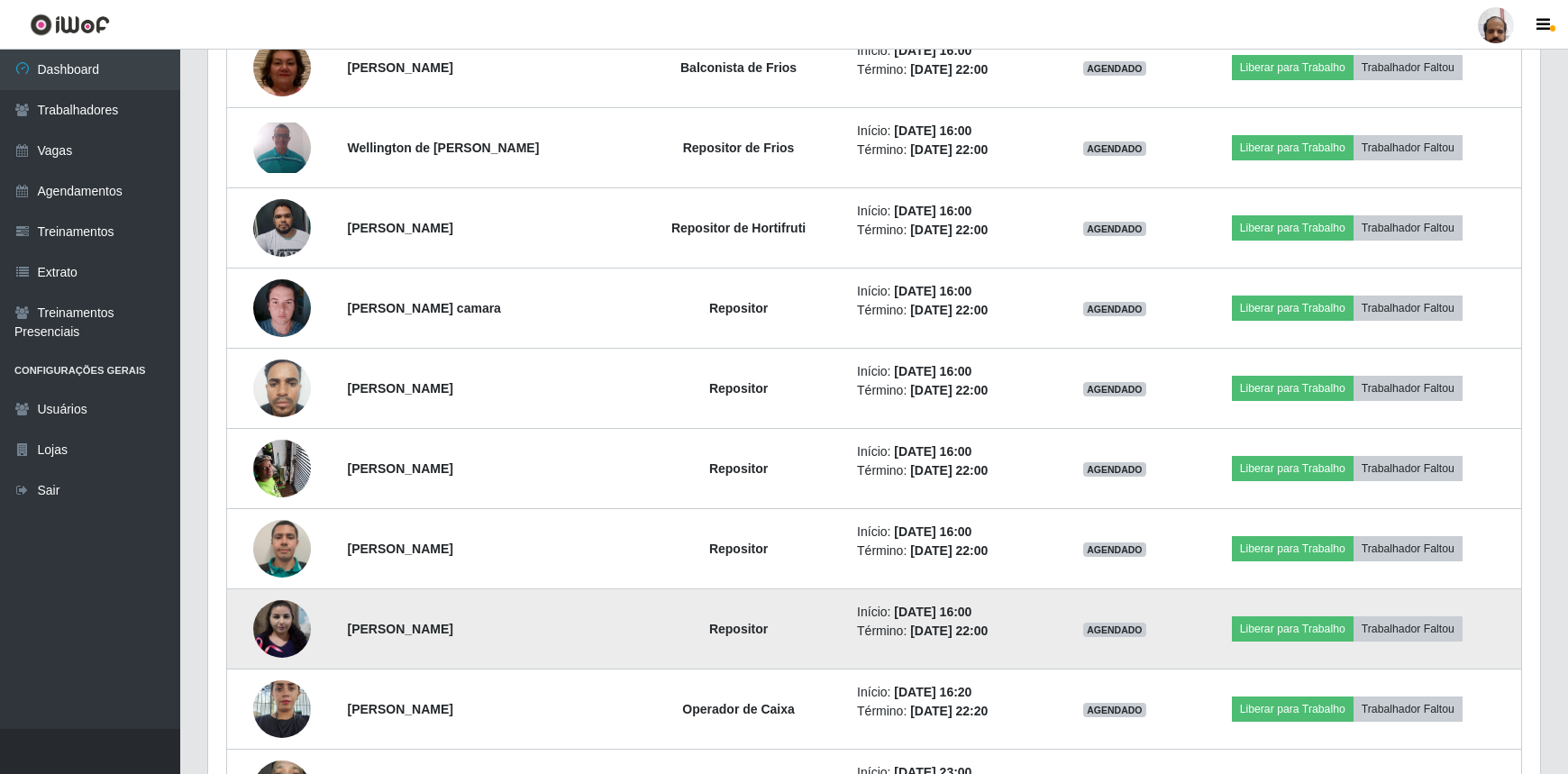
click at [278, 619] on img at bounding box center [282, 629] width 58 height 58
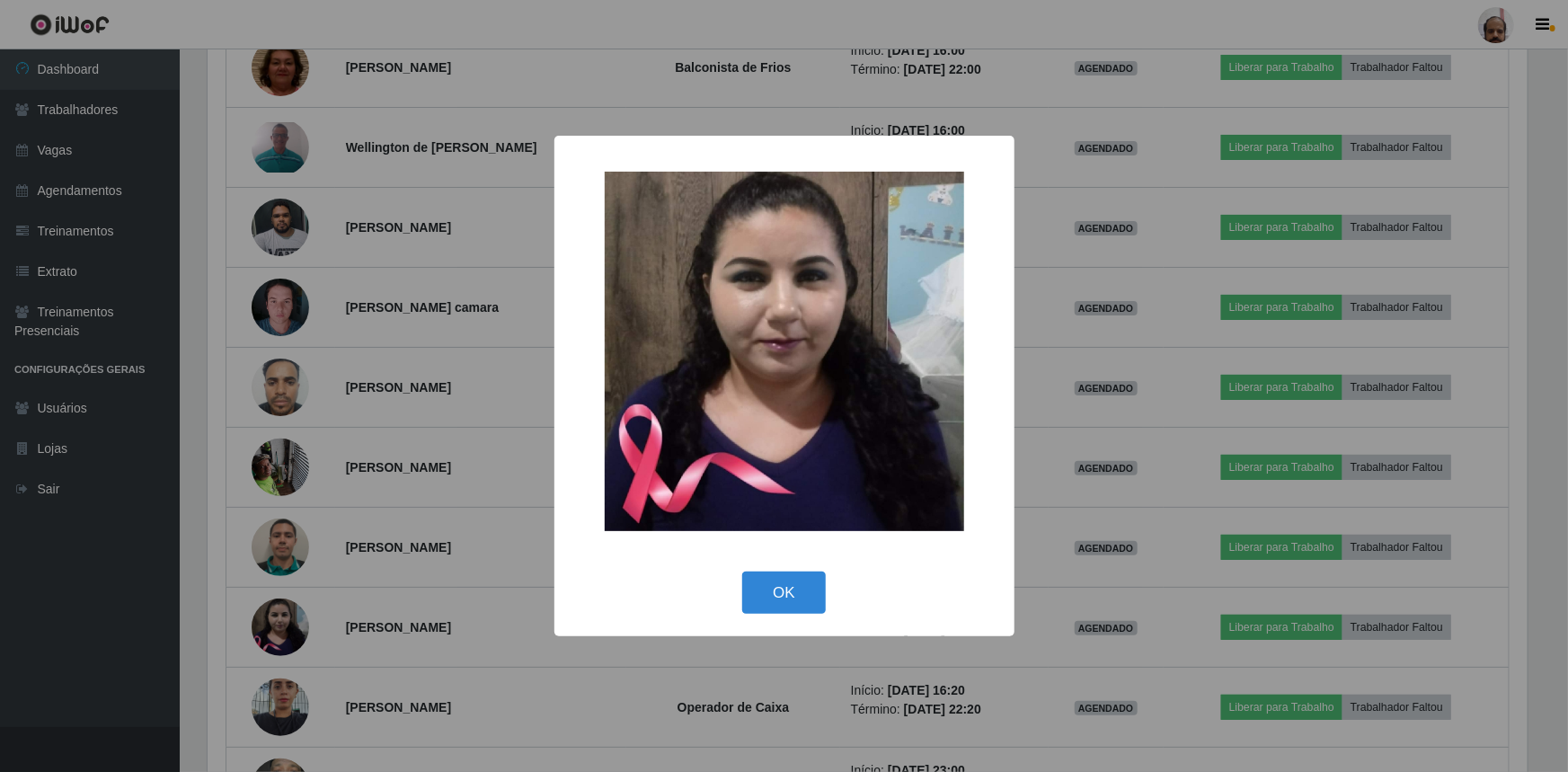
click at [278, 629] on div "× OK Cancel" at bounding box center [784, 386] width 1568 height 772
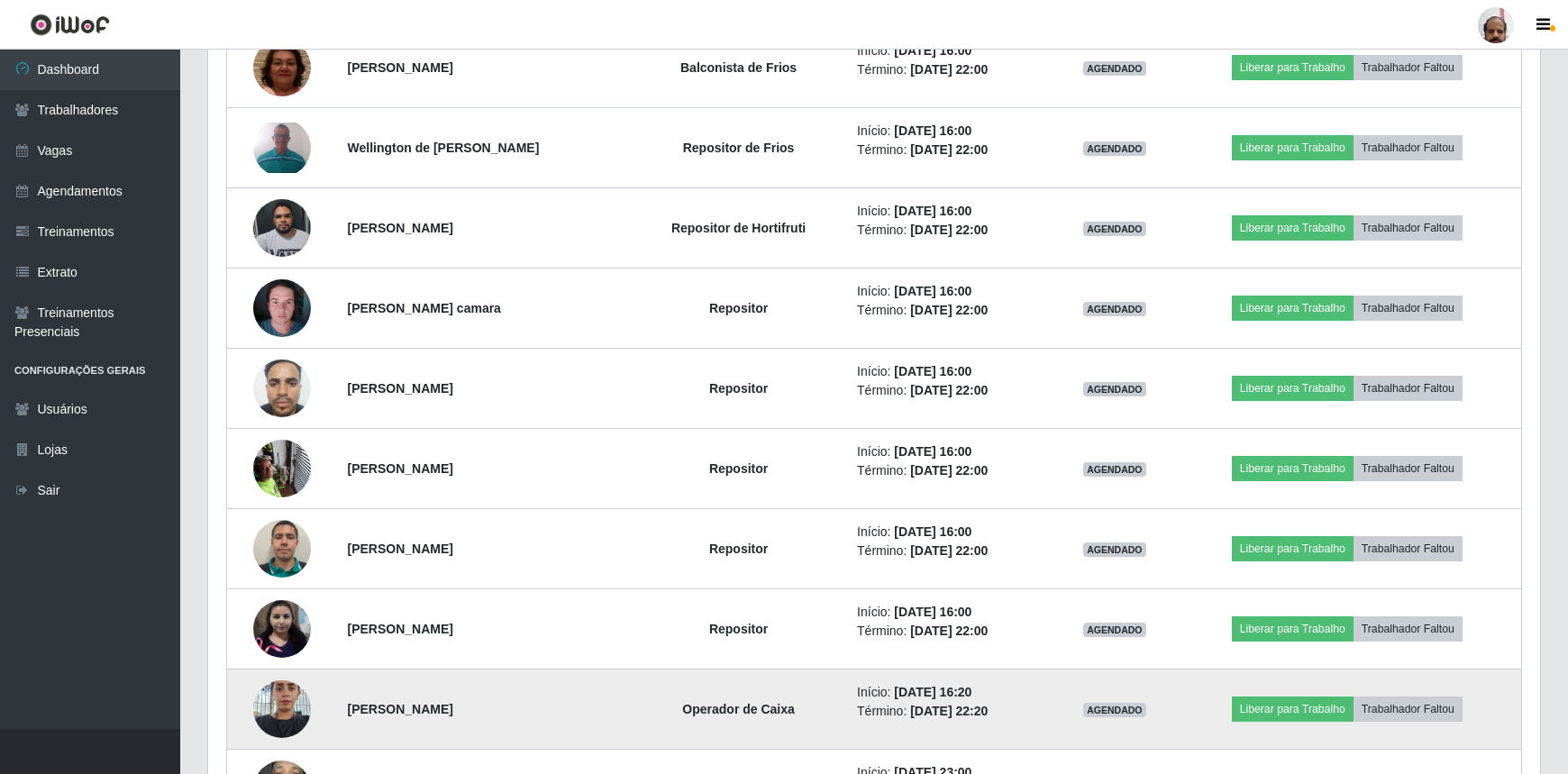
click at [283, 697] on img at bounding box center [282, 708] width 58 height 77
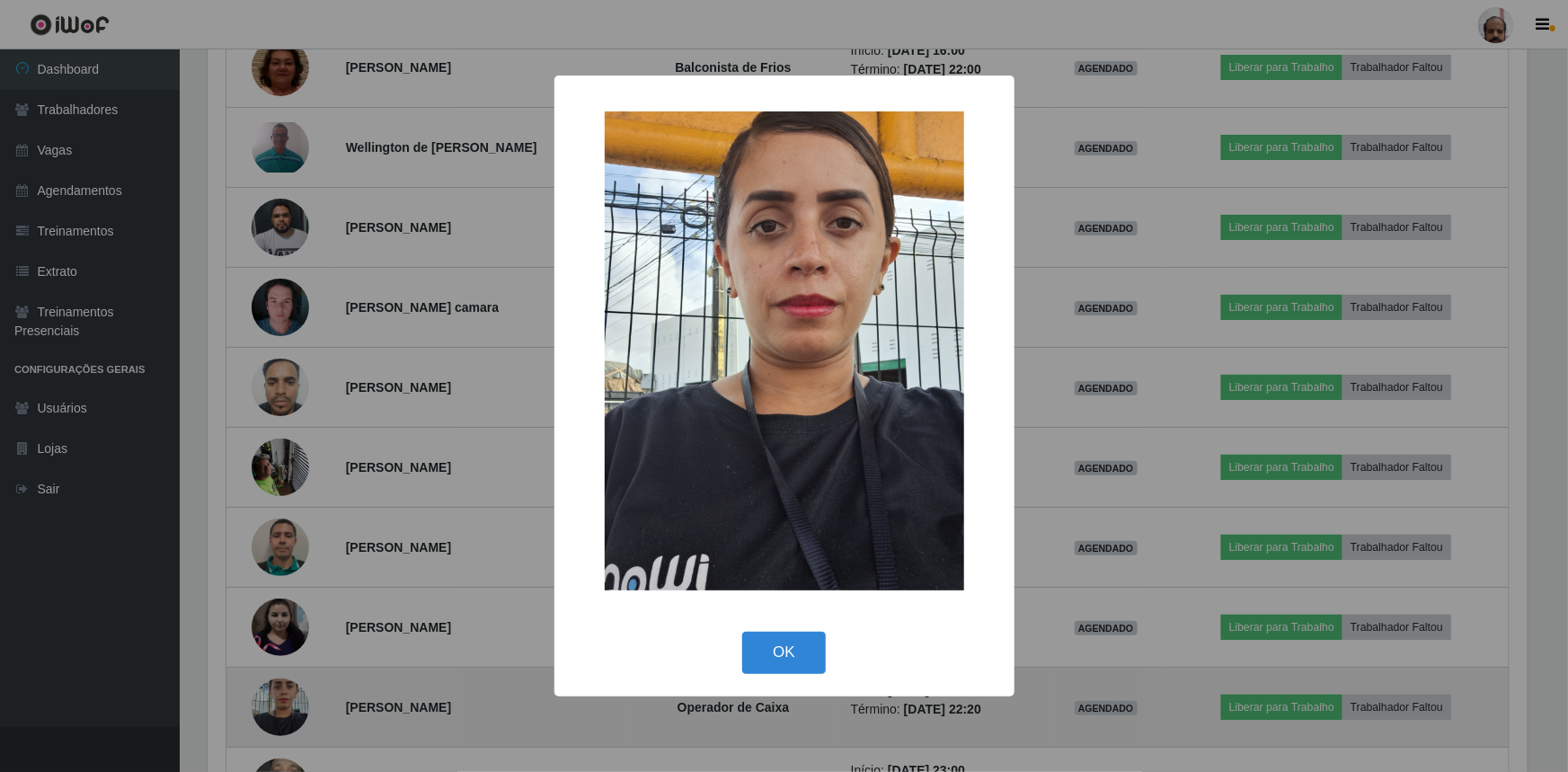
click at [282, 695] on div "× OK Cancel" at bounding box center [784, 386] width 1568 height 772
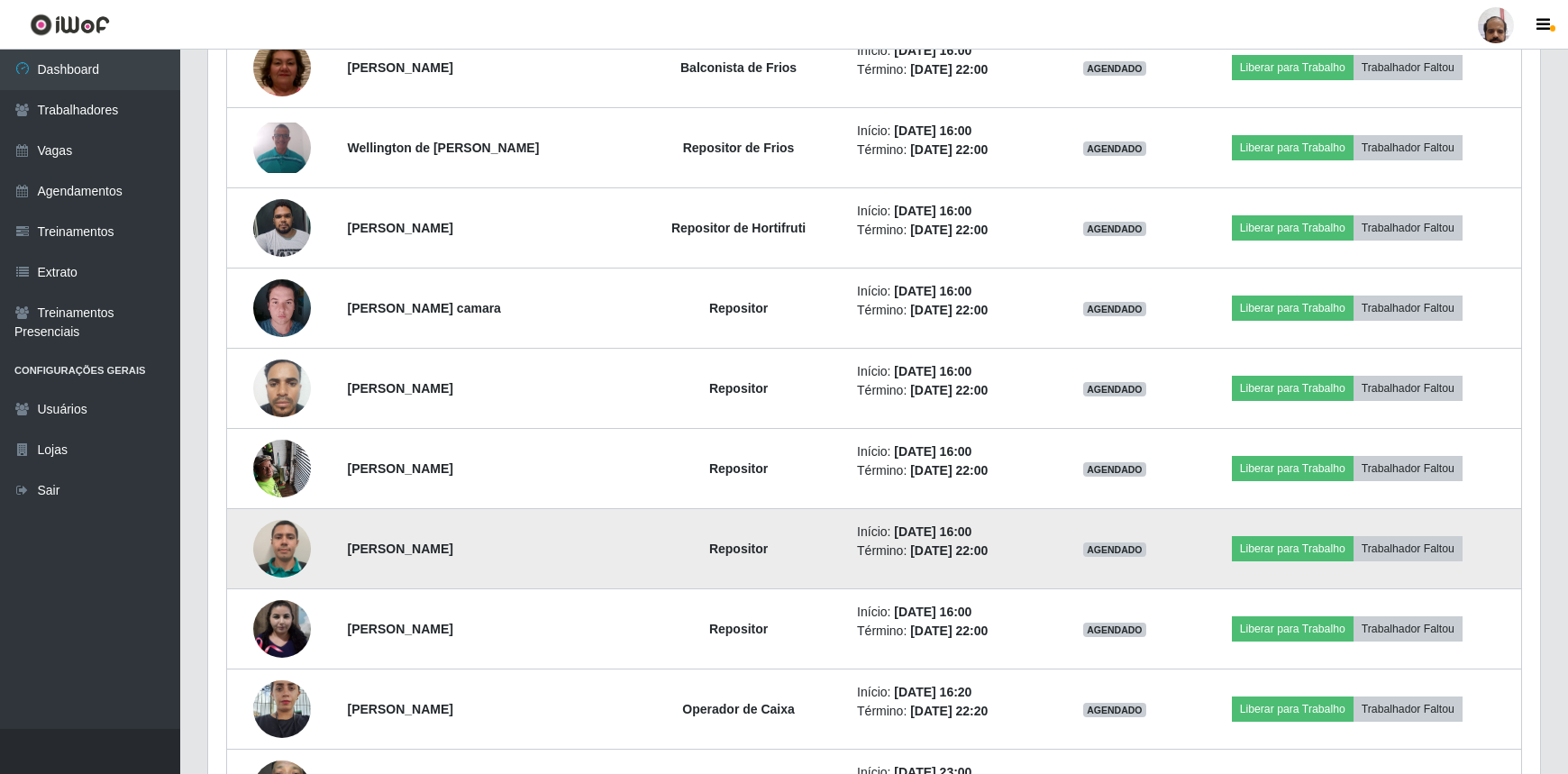
click at [281, 545] on img at bounding box center [282, 549] width 58 height 58
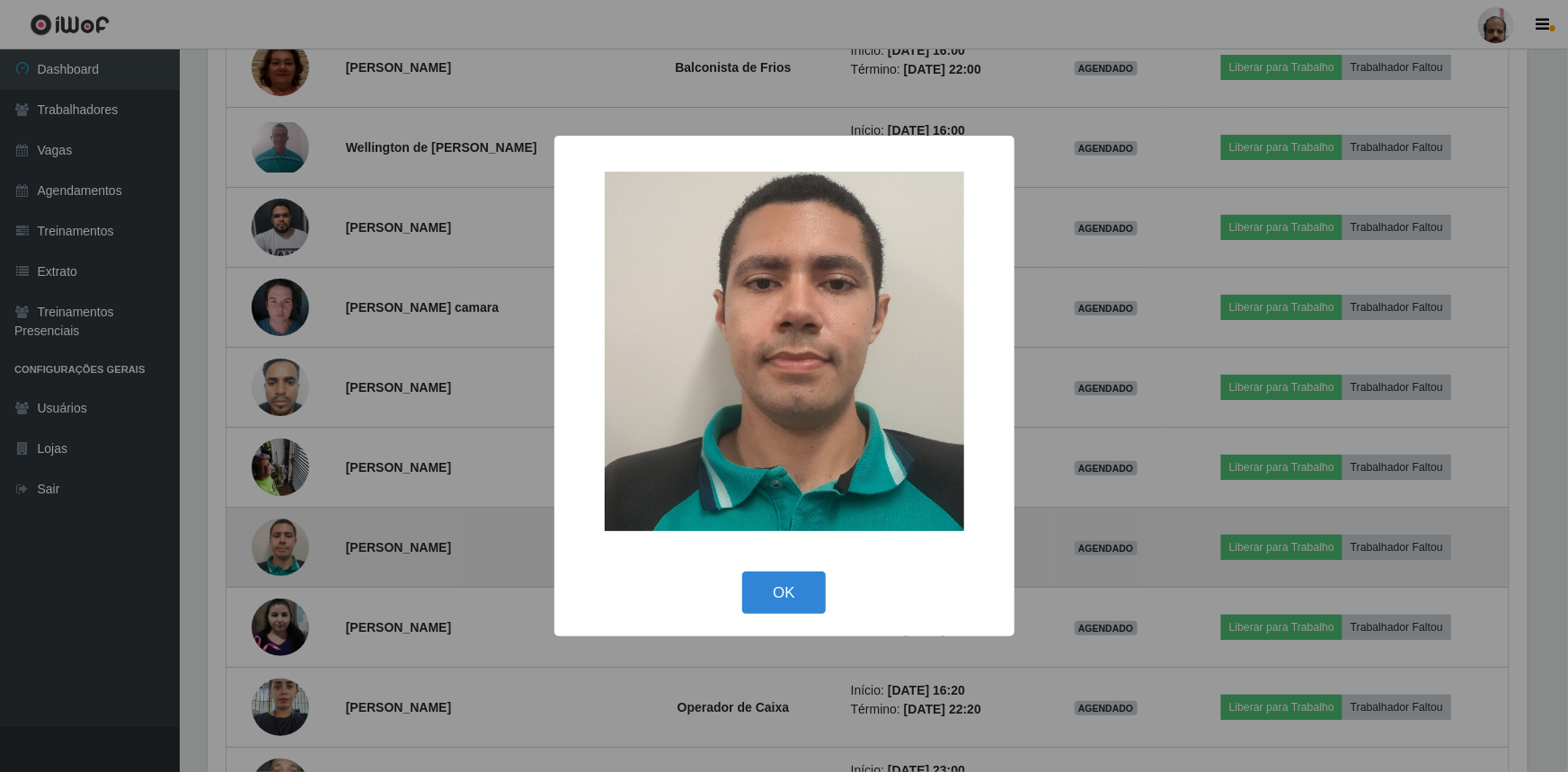
click at [280, 543] on div "× OK Cancel" at bounding box center [784, 386] width 1568 height 772
